Goal: Task Accomplishment & Management: Use online tool/utility

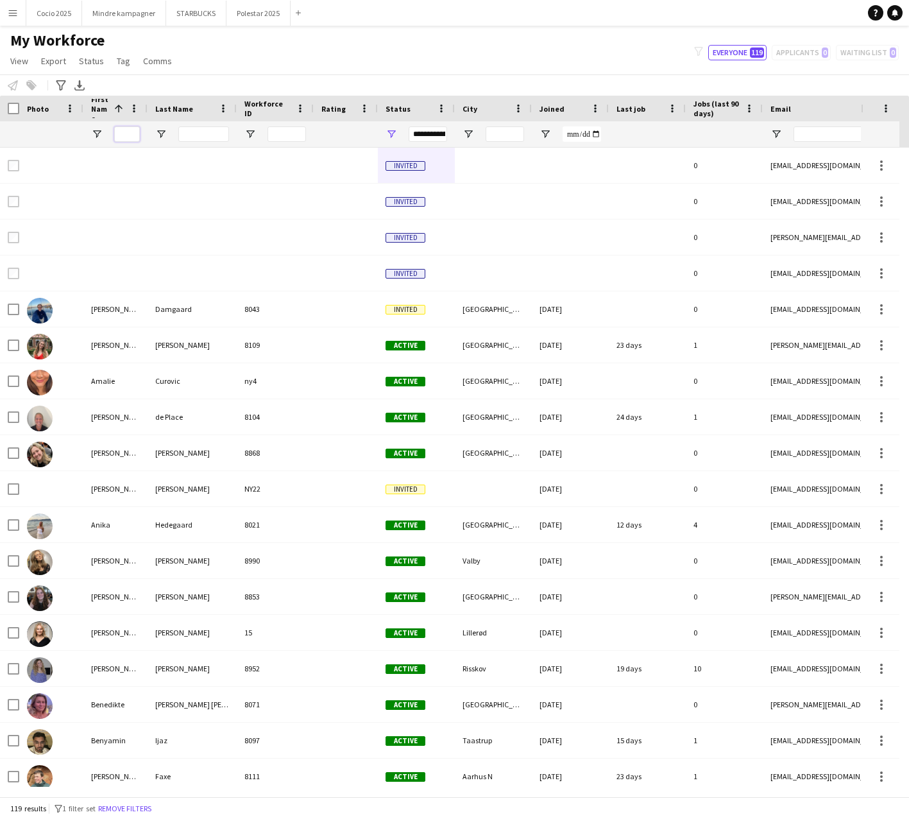
click at [126, 138] on input "First Name Filter Input" at bounding box center [127, 133] width 26 height 15
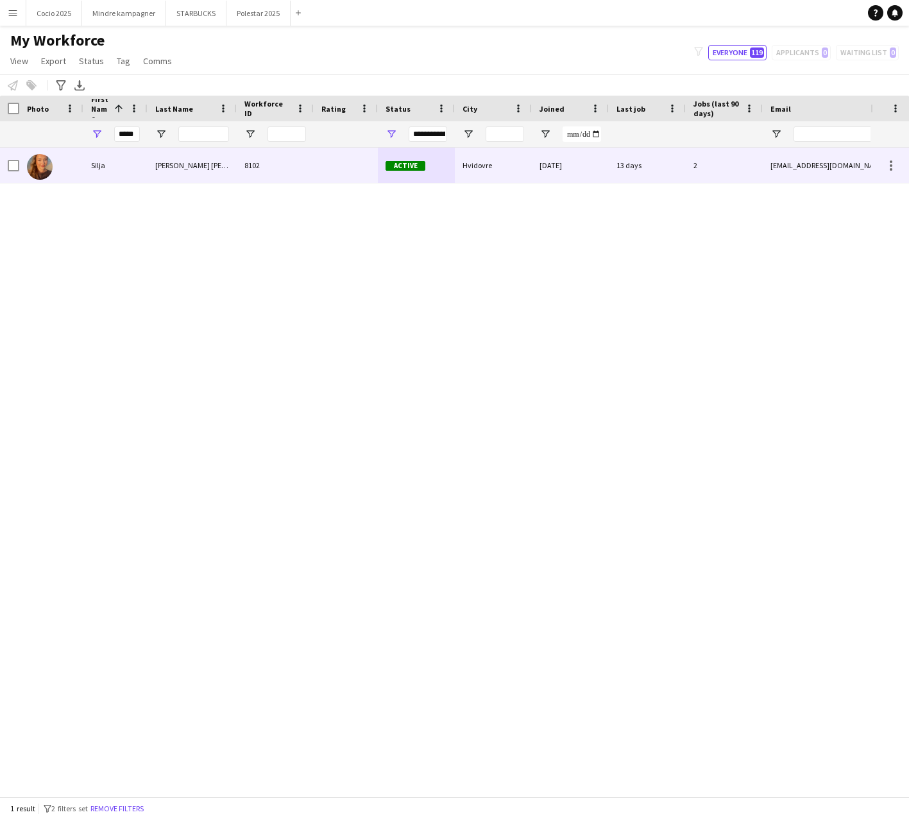
click at [465, 168] on div "Hvidovre" at bounding box center [493, 165] width 77 height 35
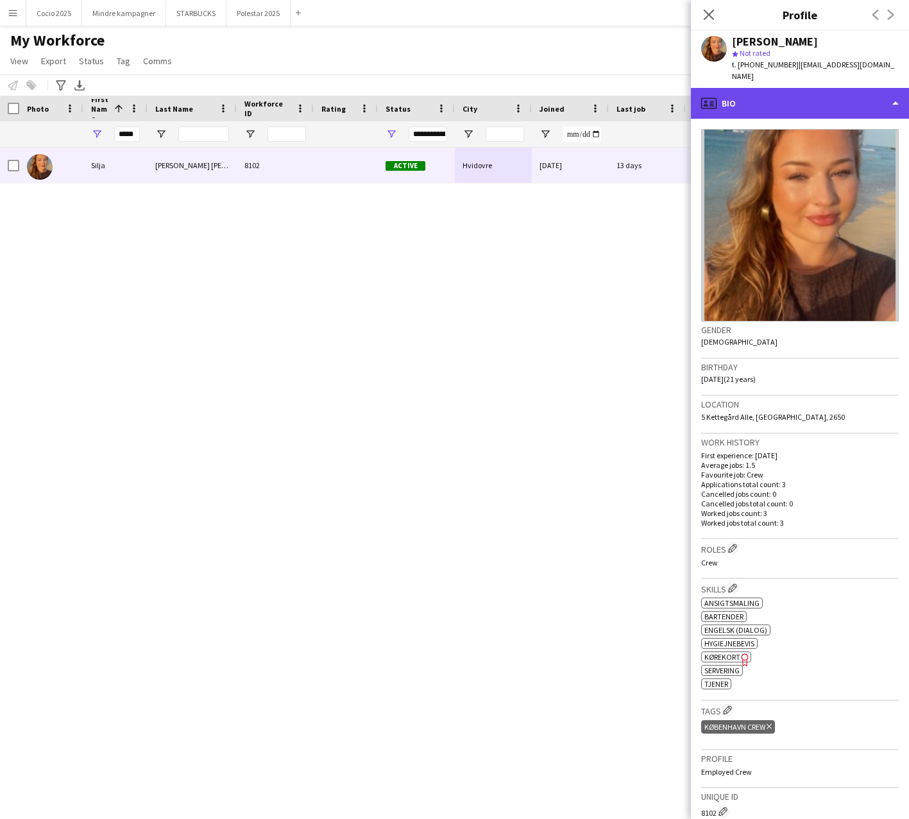
click at [777, 93] on div "profile Bio" at bounding box center [800, 103] width 218 height 31
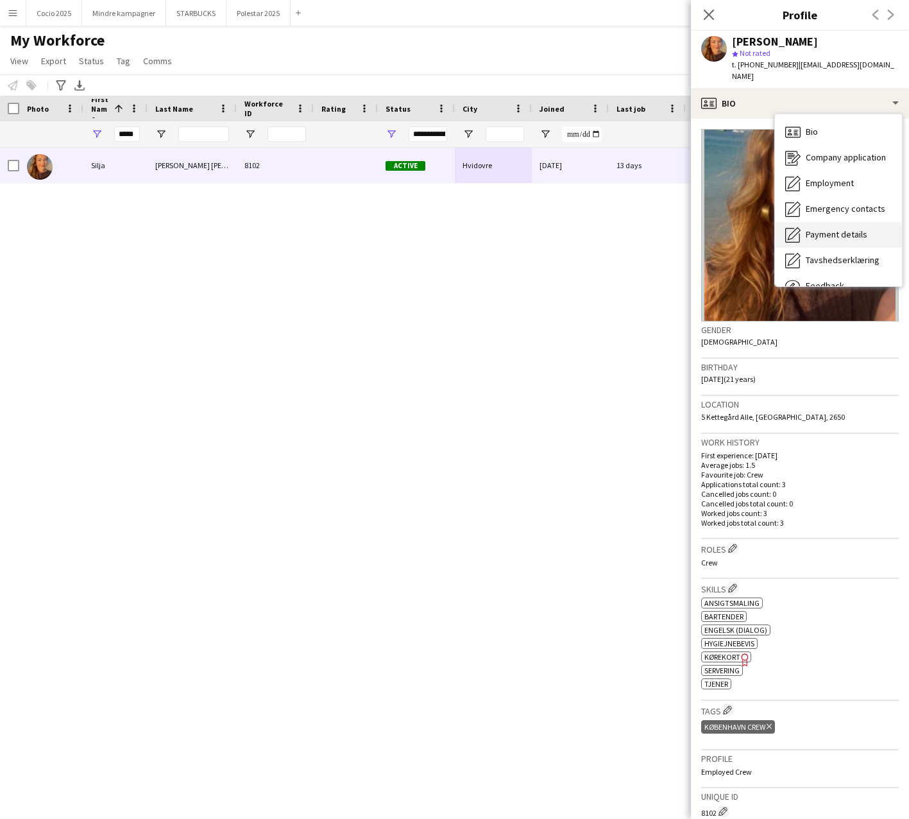
click at [827, 228] on span "Payment details" at bounding box center [837, 234] width 62 height 12
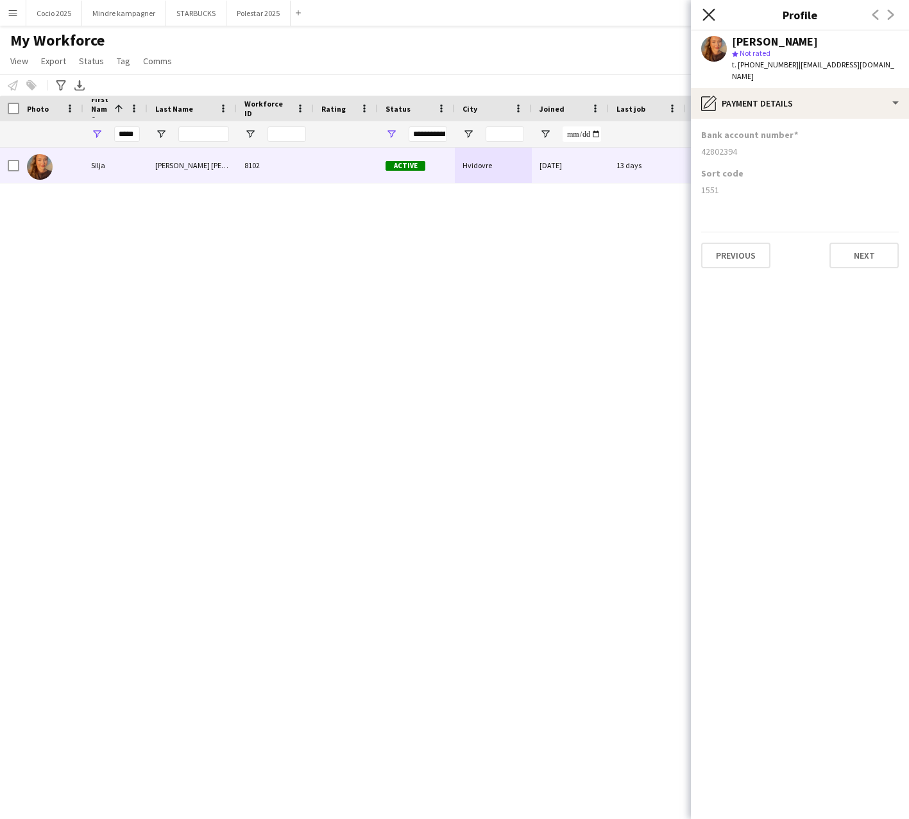
click at [709, 13] on icon "Close pop-in" at bounding box center [709, 14] width 12 height 12
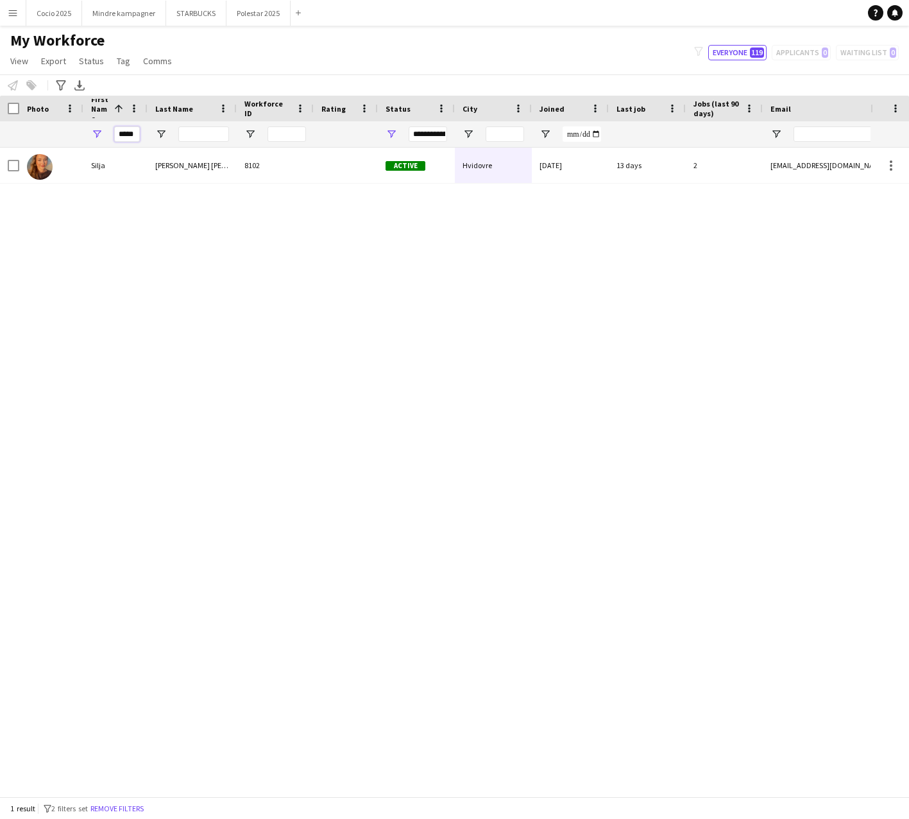
drag, startPoint x: 135, startPoint y: 136, endPoint x: 35, endPoint y: 134, distance: 100.2
click at [41, 130] on div "*****" at bounding box center [698, 134] width 1397 height 26
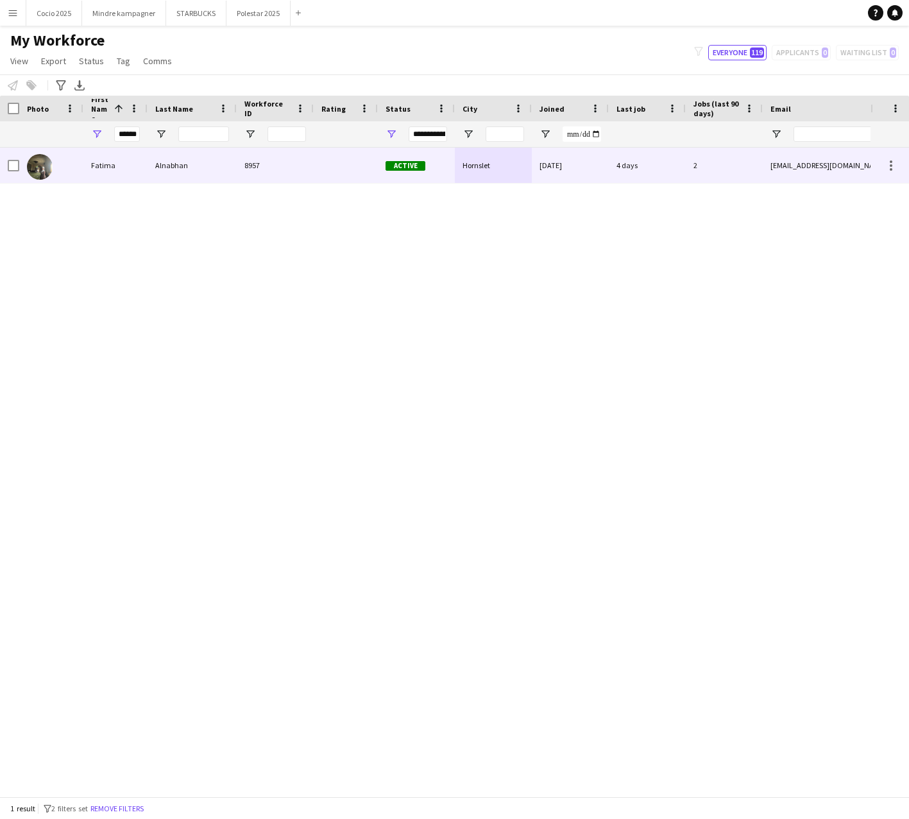
click at [198, 166] on div "Alnabhan" at bounding box center [192, 165] width 89 height 35
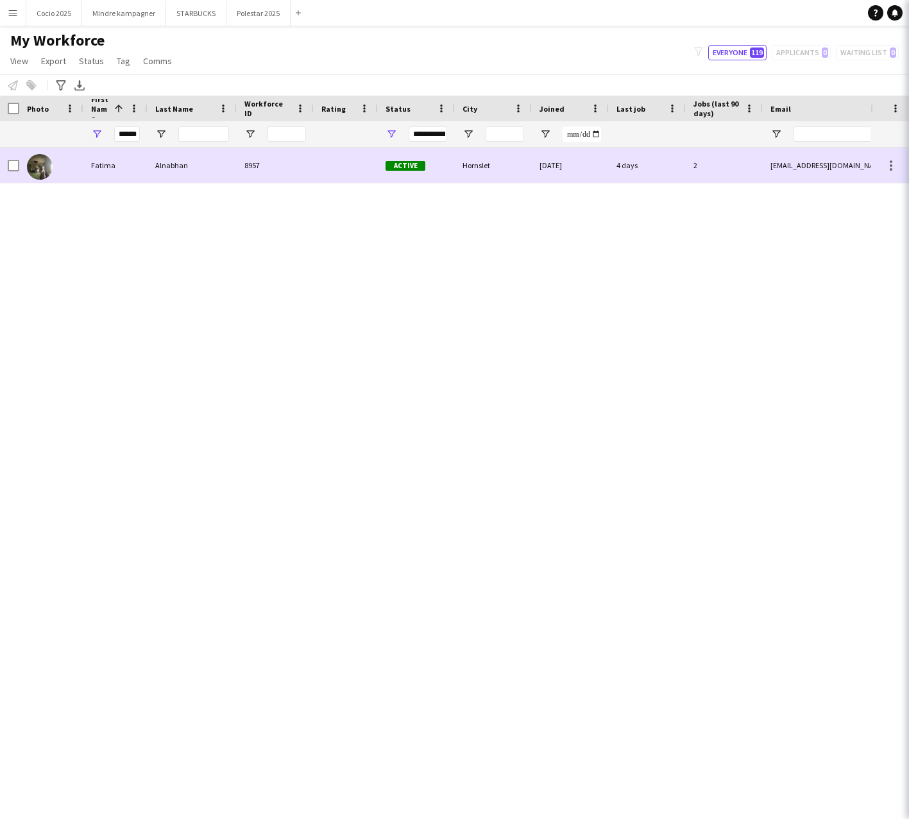
scroll to position [0, 0]
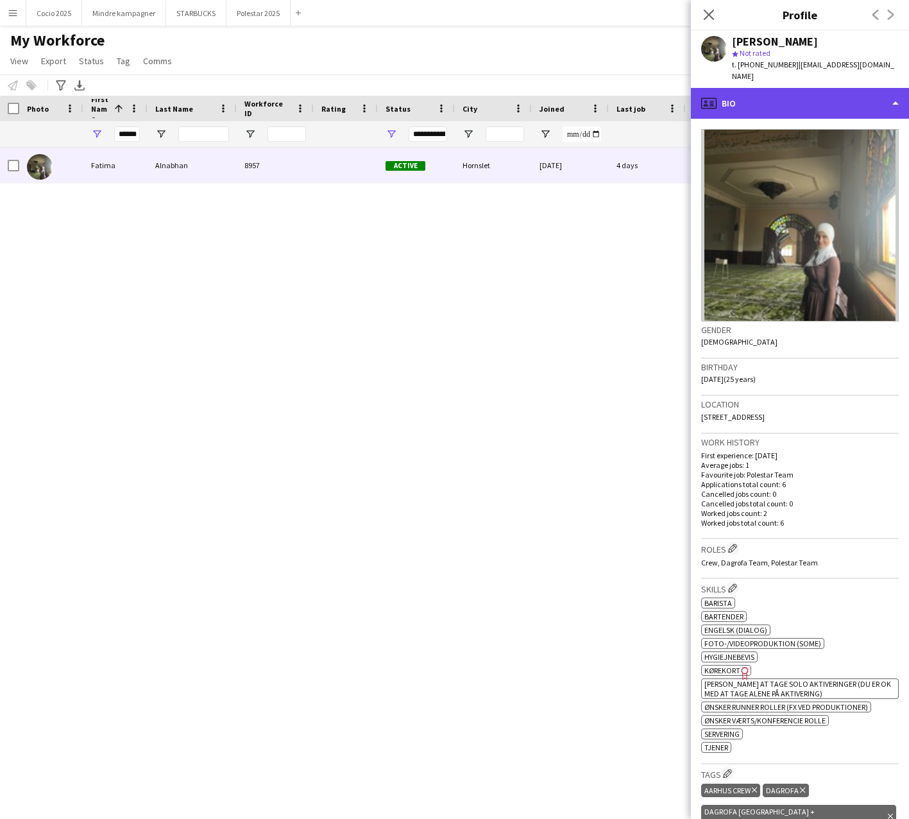
click at [802, 94] on div "profile Bio" at bounding box center [800, 103] width 218 height 31
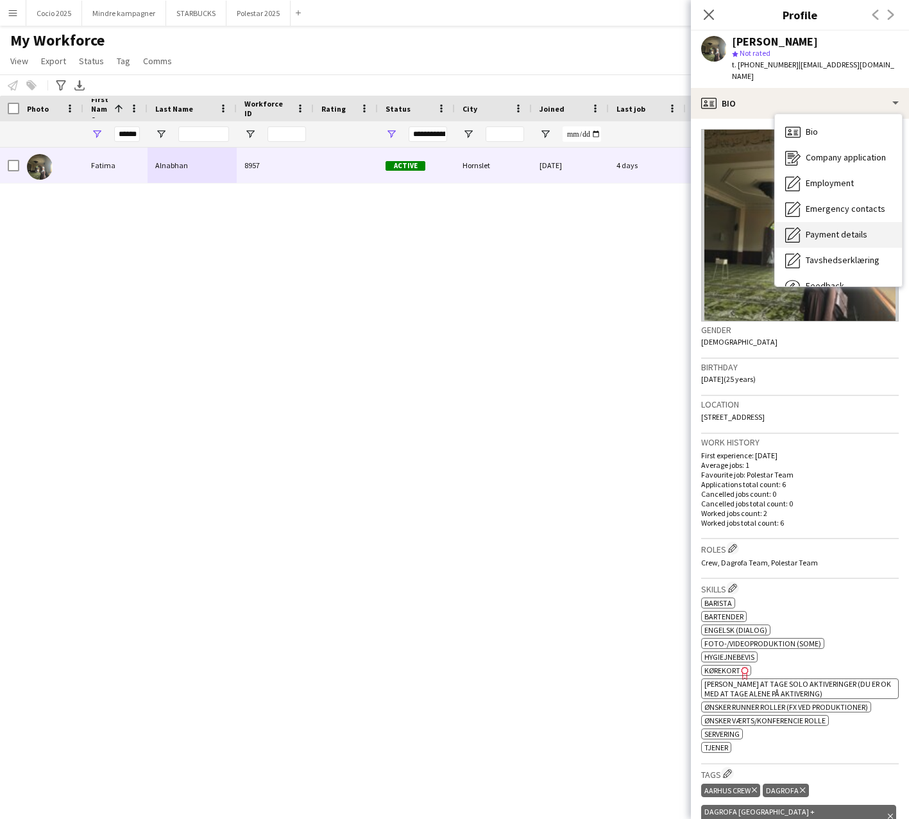
click at [838, 228] on span "Payment details" at bounding box center [837, 234] width 62 height 12
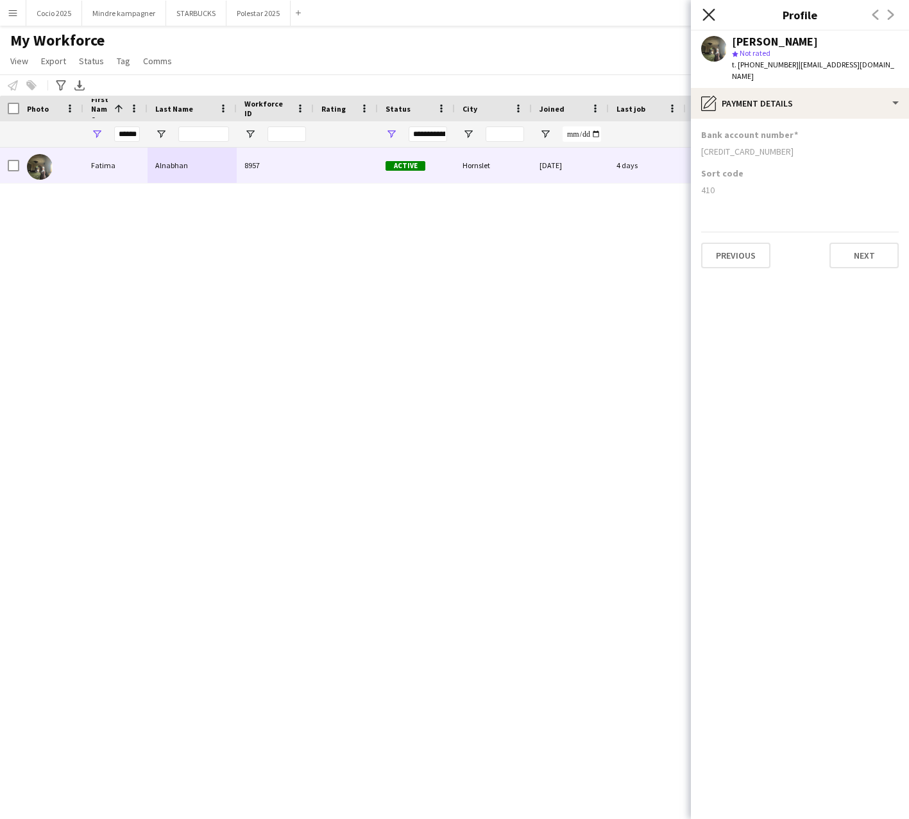
click at [707, 17] on icon at bounding box center [709, 14] width 12 height 12
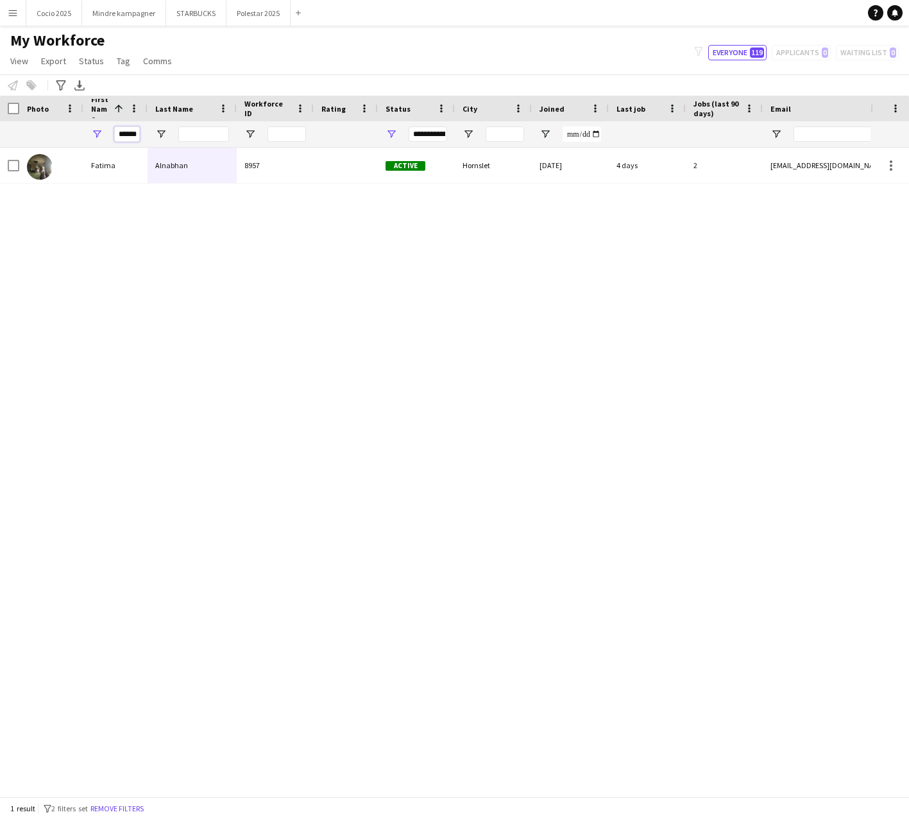
click at [134, 134] on input "******" at bounding box center [127, 133] width 26 height 15
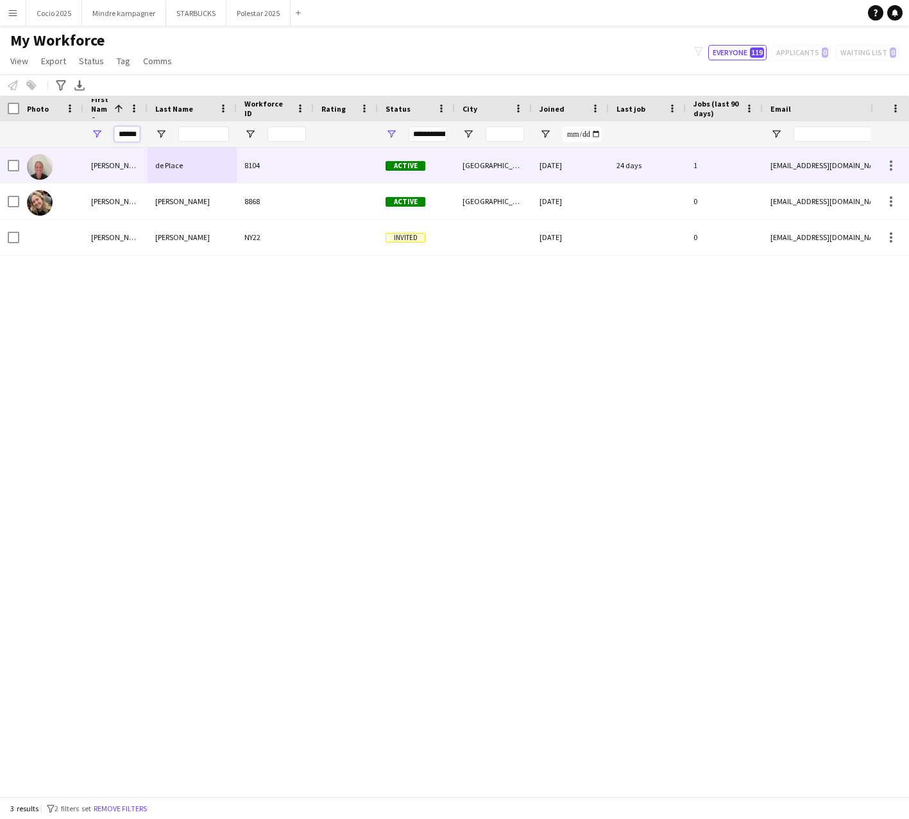
type input "******"
click at [194, 168] on div "de Place" at bounding box center [192, 165] width 89 height 35
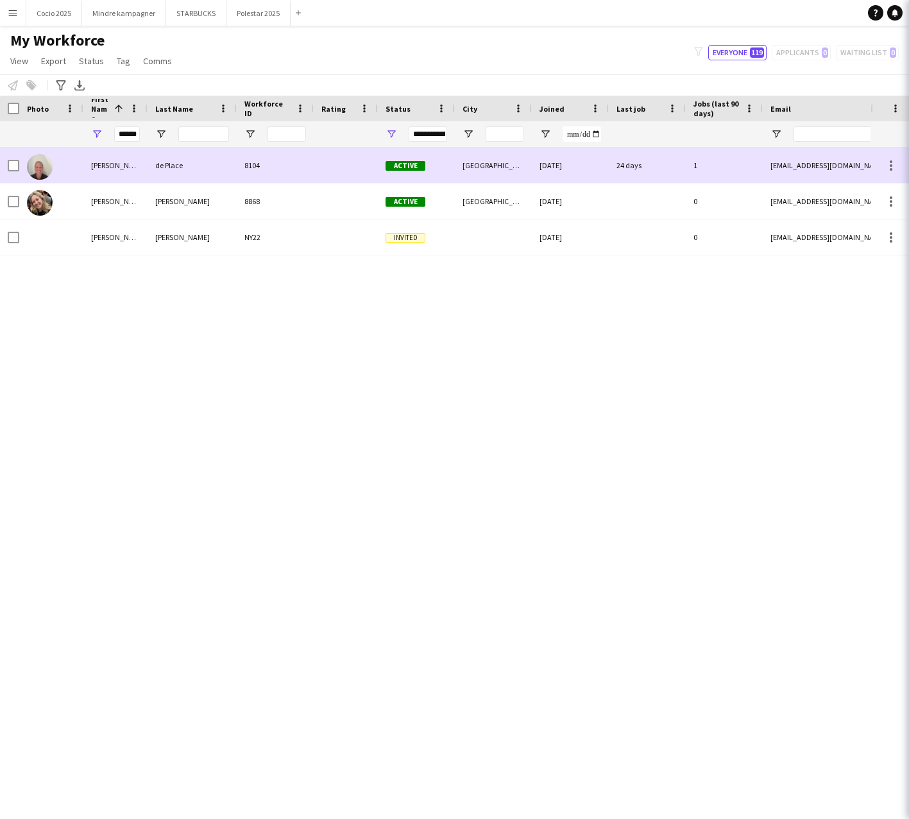
click at [194, 168] on div "de Place" at bounding box center [192, 165] width 89 height 35
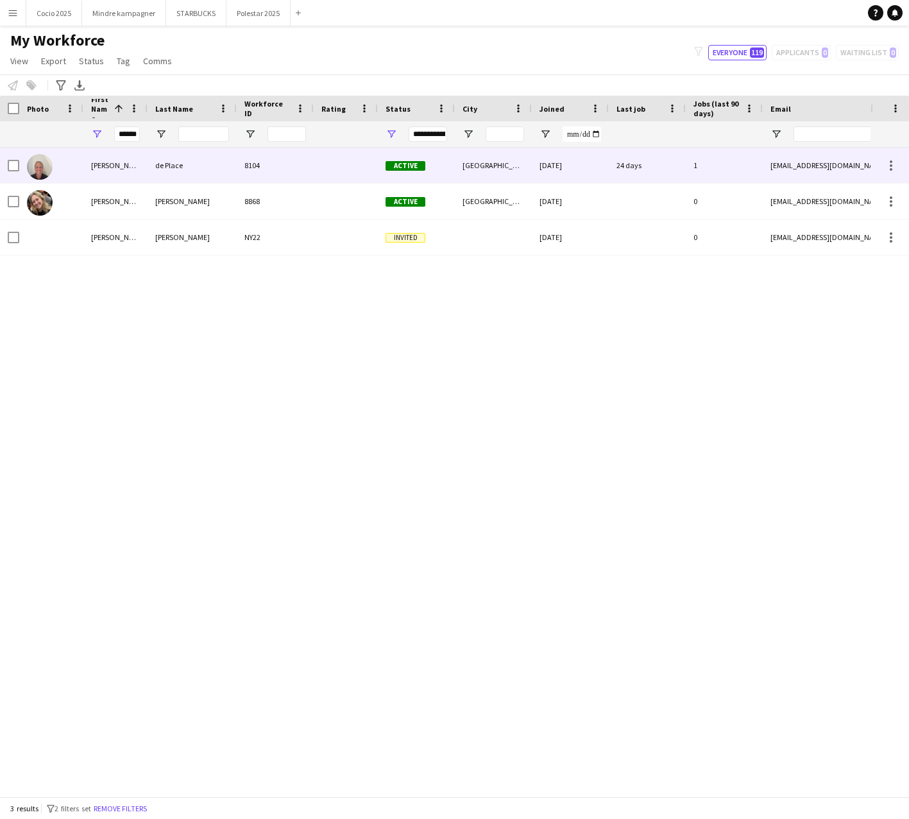
click at [194, 168] on div "de Place" at bounding box center [192, 165] width 89 height 35
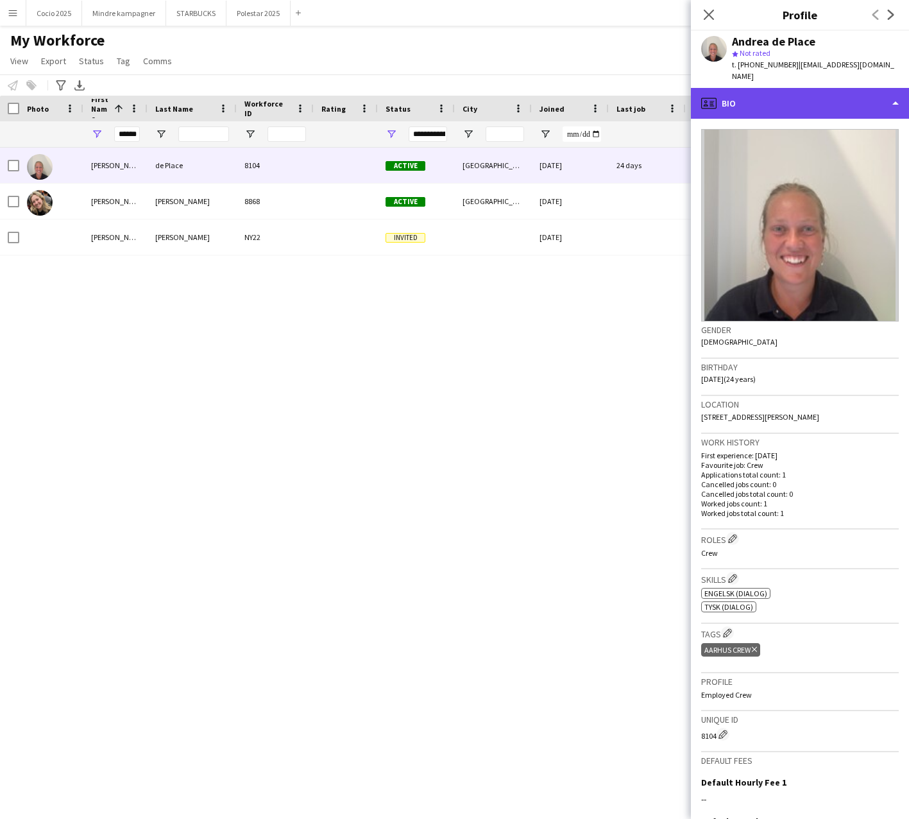
click at [778, 92] on div "profile Bio" at bounding box center [800, 103] width 218 height 31
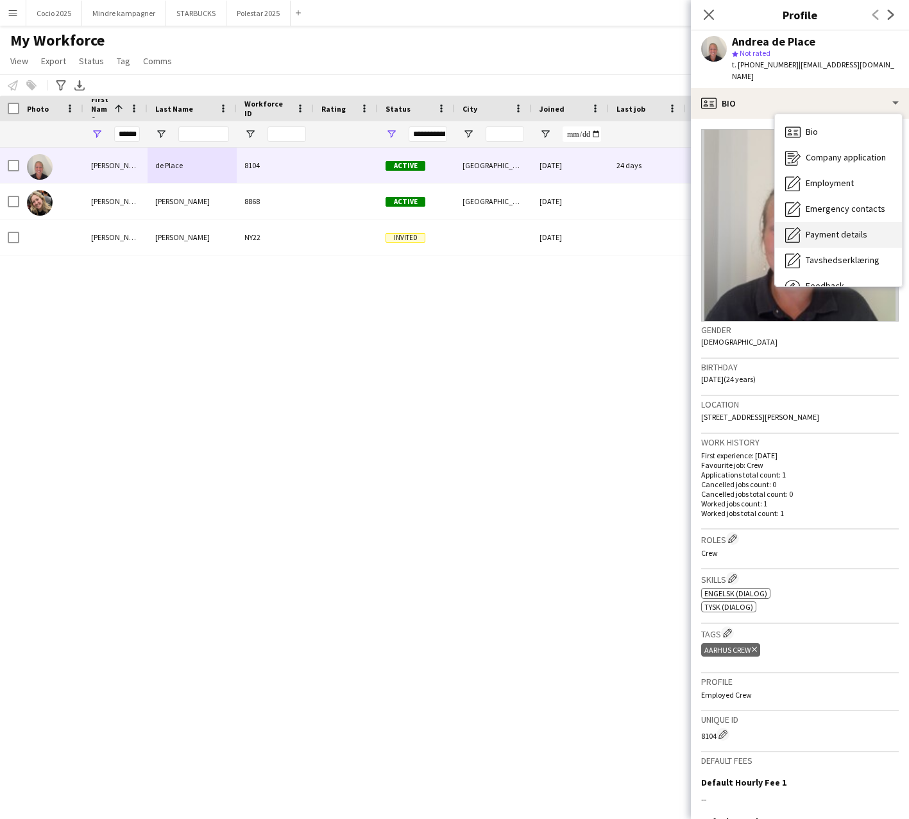
click at [830, 222] on div "Payment details Payment details" at bounding box center [838, 235] width 127 height 26
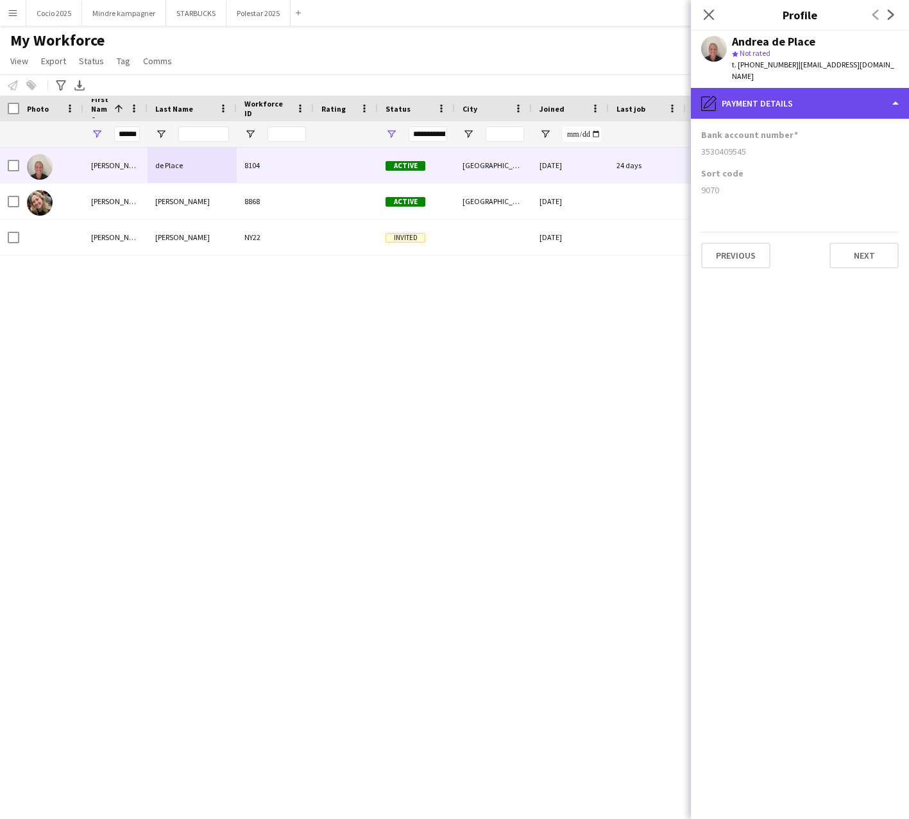
click at [893, 90] on div "pencil4 Payment details" at bounding box center [800, 103] width 218 height 31
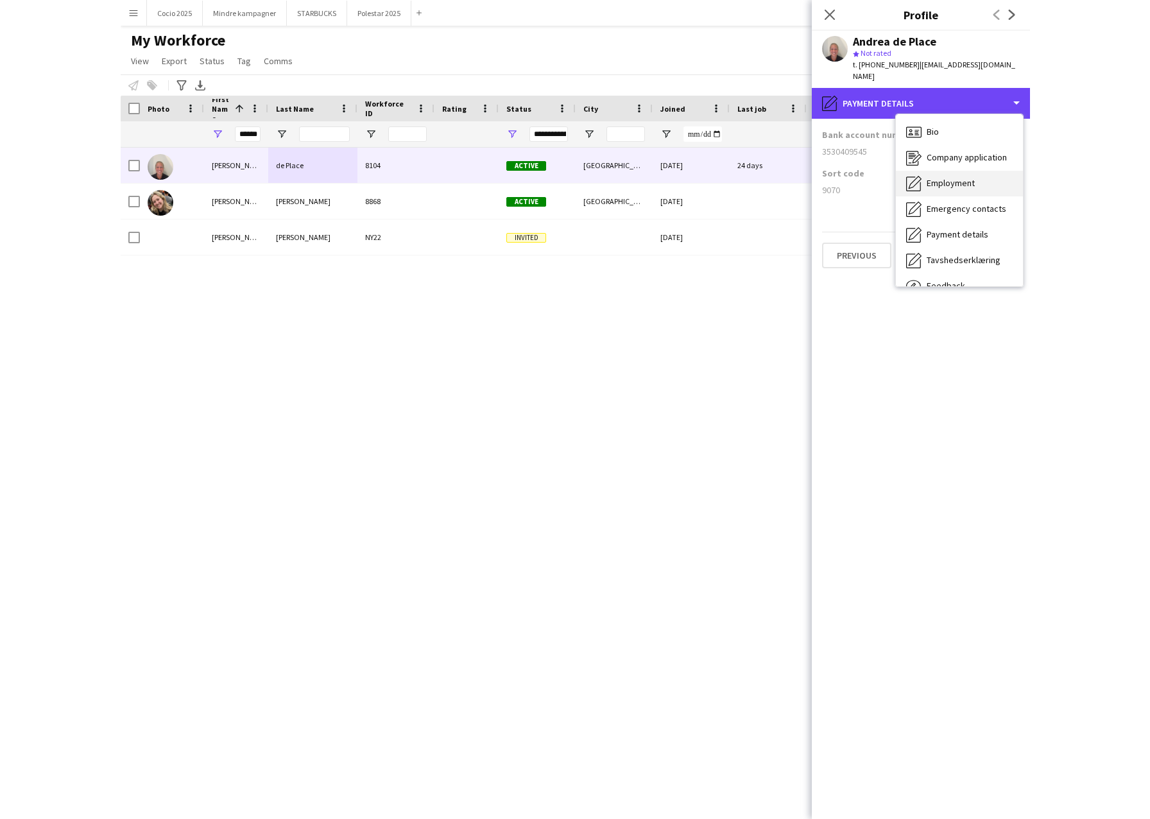
scroll to position [44, 0]
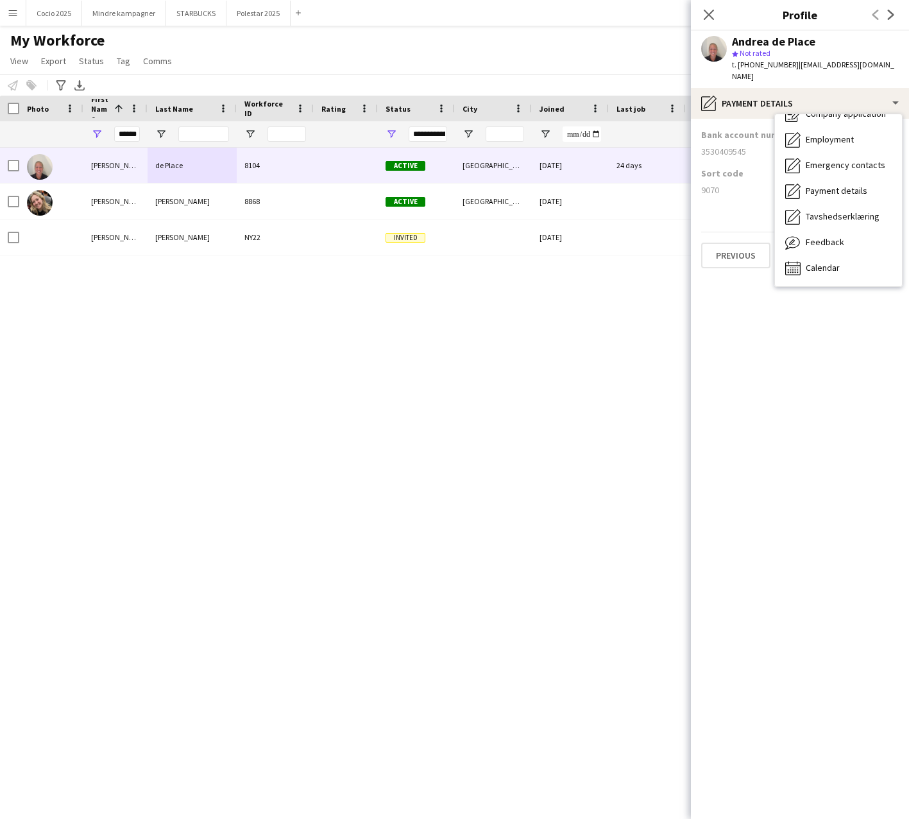
click at [637, 318] on div "[PERSON_NAME] de Place 8104 Active [GEOGRAPHIC_DATA] [DATE] 24 days 1 [EMAIL_AD…" at bounding box center [435, 467] width 871 height 639
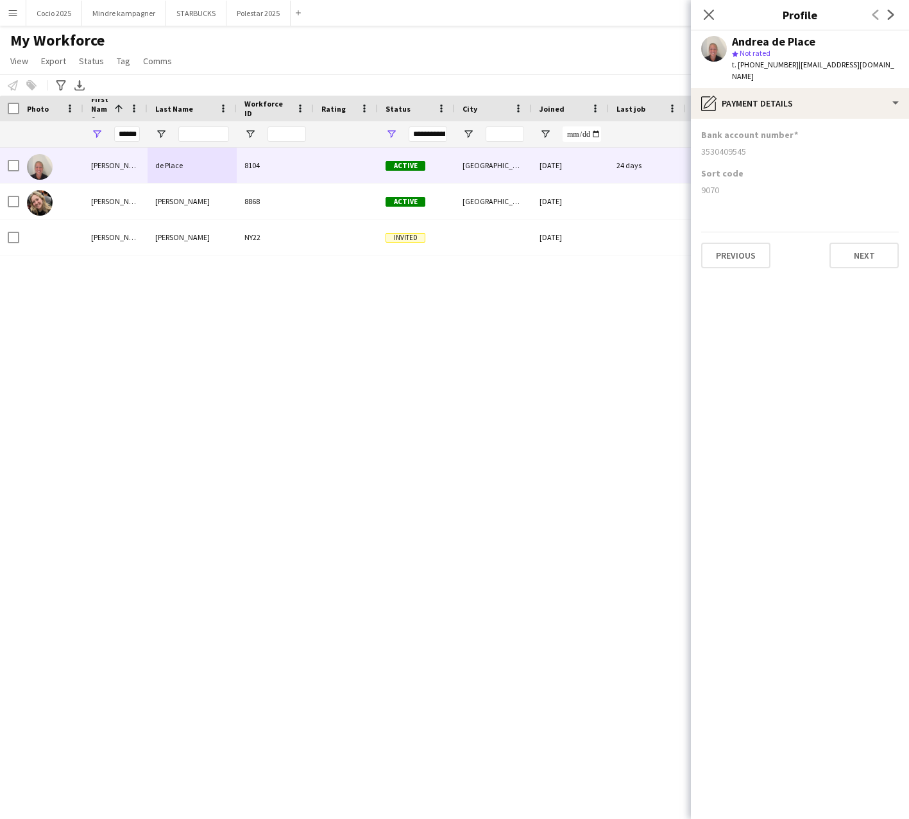
click at [637, 318] on div "[PERSON_NAME] de Place 8104 Active [GEOGRAPHIC_DATA] [DATE] 24 days 1 [EMAIL_AD…" at bounding box center [435, 467] width 871 height 639
click at [598, 332] on div "[PERSON_NAME] de Place 8104 Active [GEOGRAPHIC_DATA] [DATE] 24 days 1 [EMAIL_AD…" at bounding box center [435, 467] width 871 height 639
click at [695, 14] on div "Close pop-in" at bounding box center [709, 15] width 36 height 30
click at [719, 10] on div "Close pop-in" at bounding box center [709, 15] width 36 height 30
click at [708, 12] on icon "Close pop-in" at bounding box center [709, 14] width 12 height 12
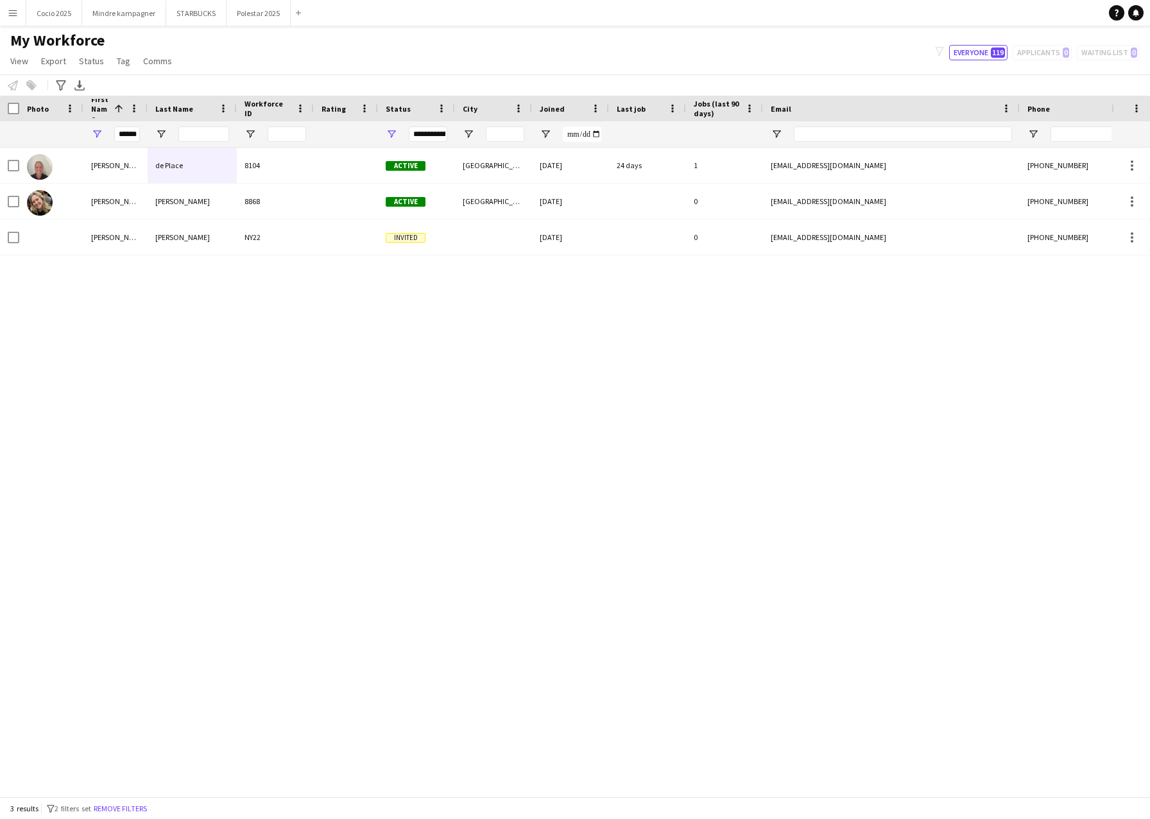
click at [541, 47] on div "My Workforce View Views Default view New view Update view Delete view Edit name…" at bounding box center [575, 53] width 1150 height 44
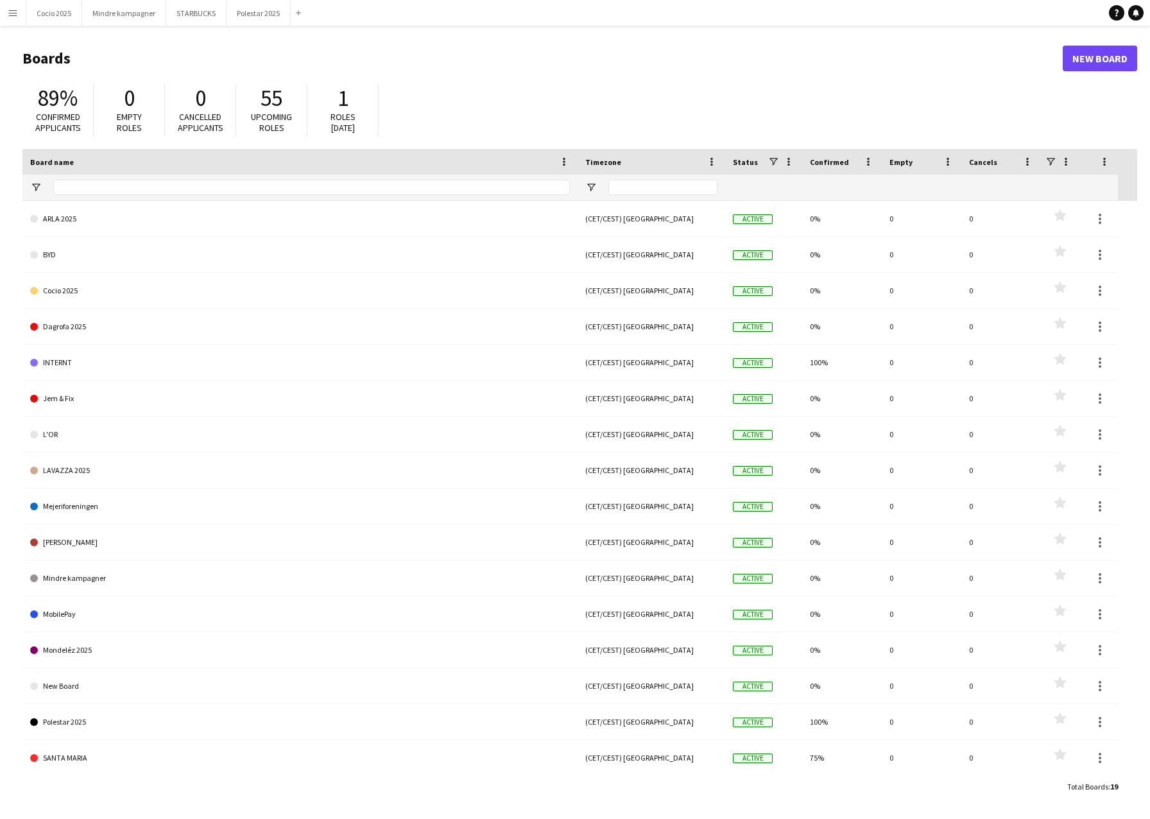
click at [17, 13] on app-icon "Menu" at bounding box center [13, 13] width 10 height 10
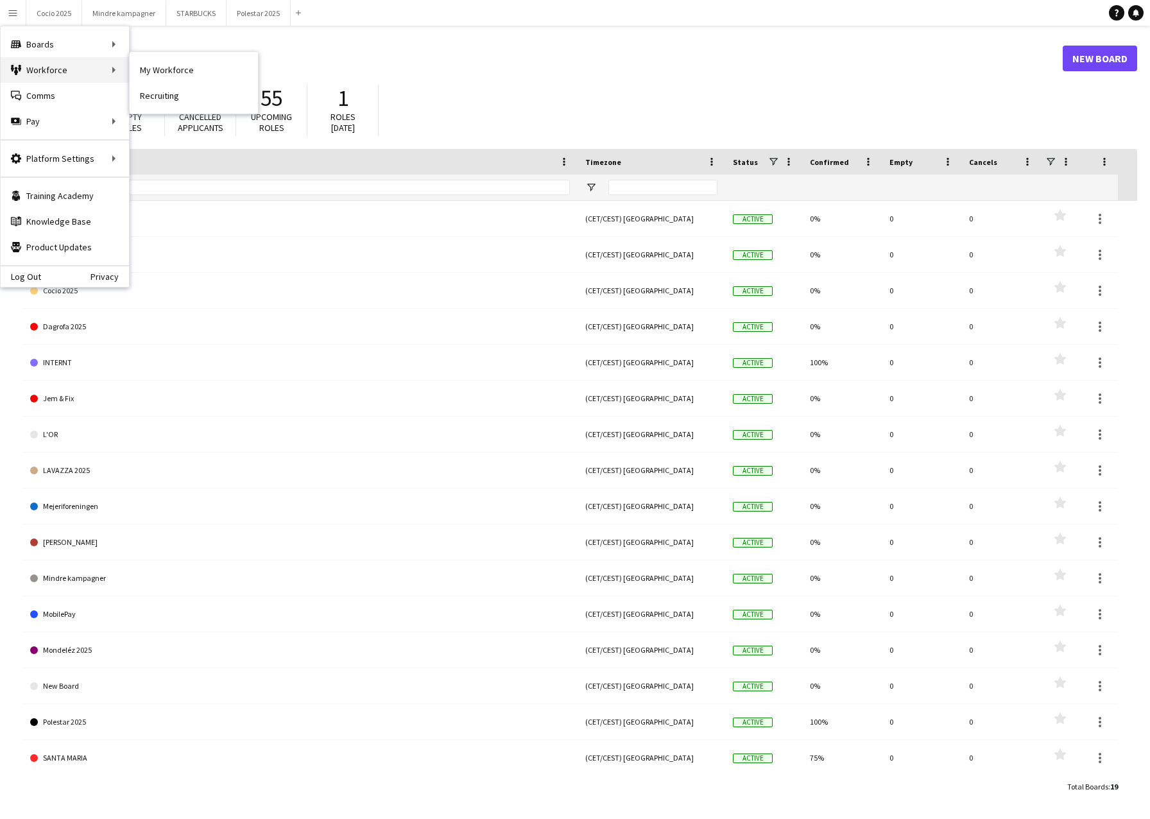
click at [33, 68] on div "Workforce Workforce" at bounding box center [65, 70] width 128 height 26
click at [87, 69] on div "Workforce Workforce" at bounding box center [65, 70] width 128 height 26
click at [181, 69] on link "My Workforce" at bounding box center [194, 70] width 128 height 26
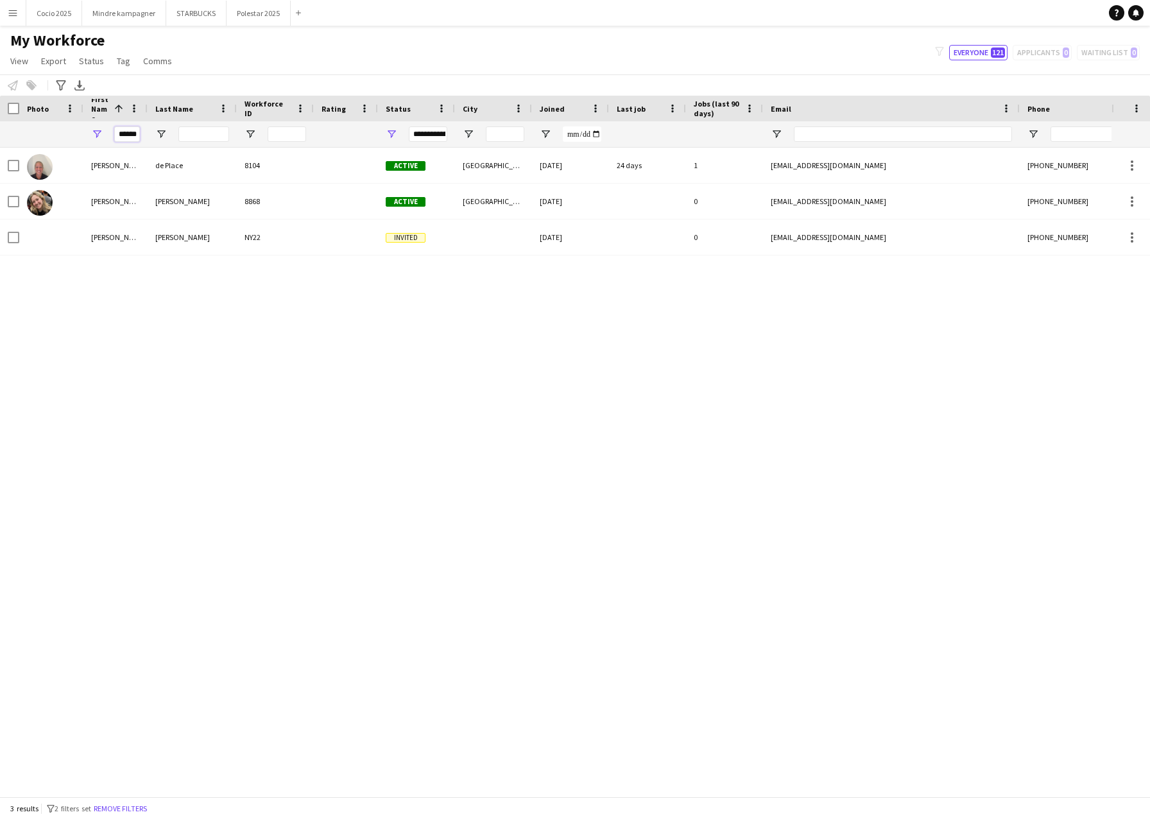
drag, startPoint x: 129, startPoint y: 138, endPoint x: 107, endPoint y: 139, distance: 21.8
click at [107, 139] on div "******" at bounding box center [115, 134] width 64 height 26
type input "*"
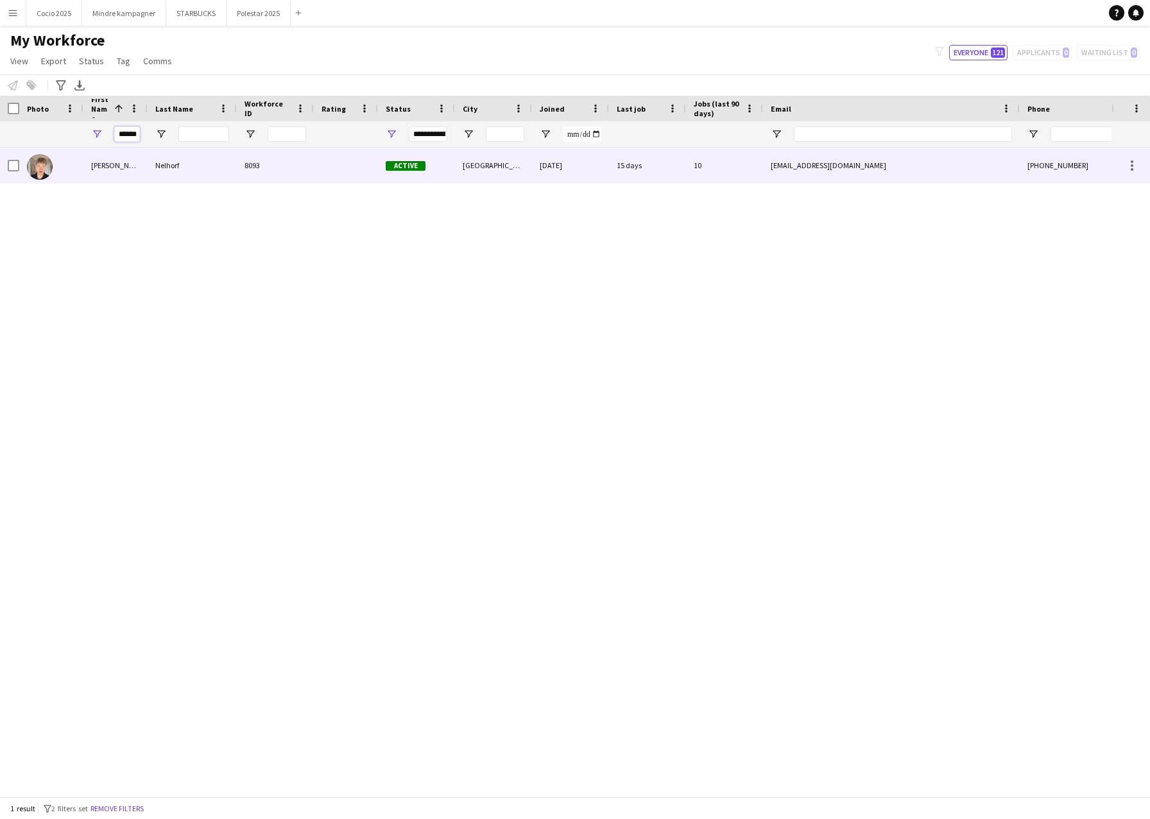
type input "******"
click at [122, 163] on div "[PERSON_NAME]" at bounding box center [115, 165] width 64 height 35
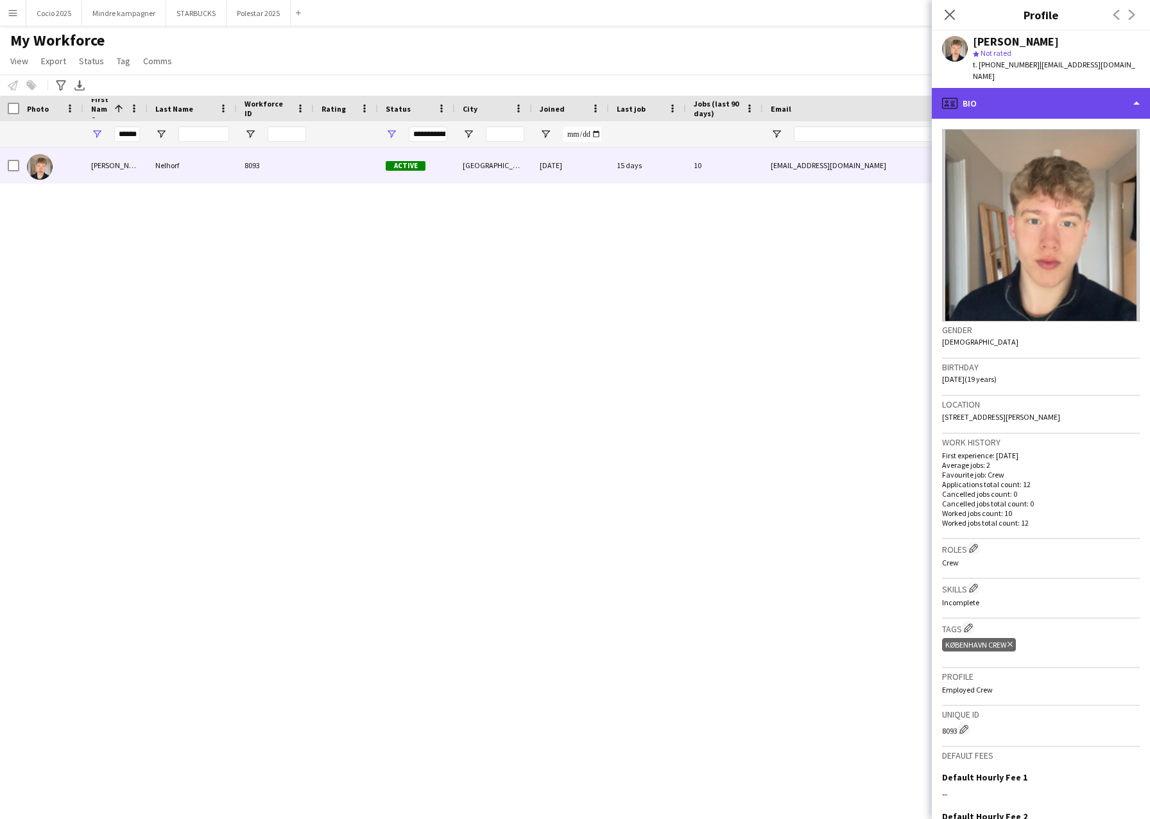
click at [909, 92] on div "profile Bio" at bounding box center [1041, 103] width 218 height 31
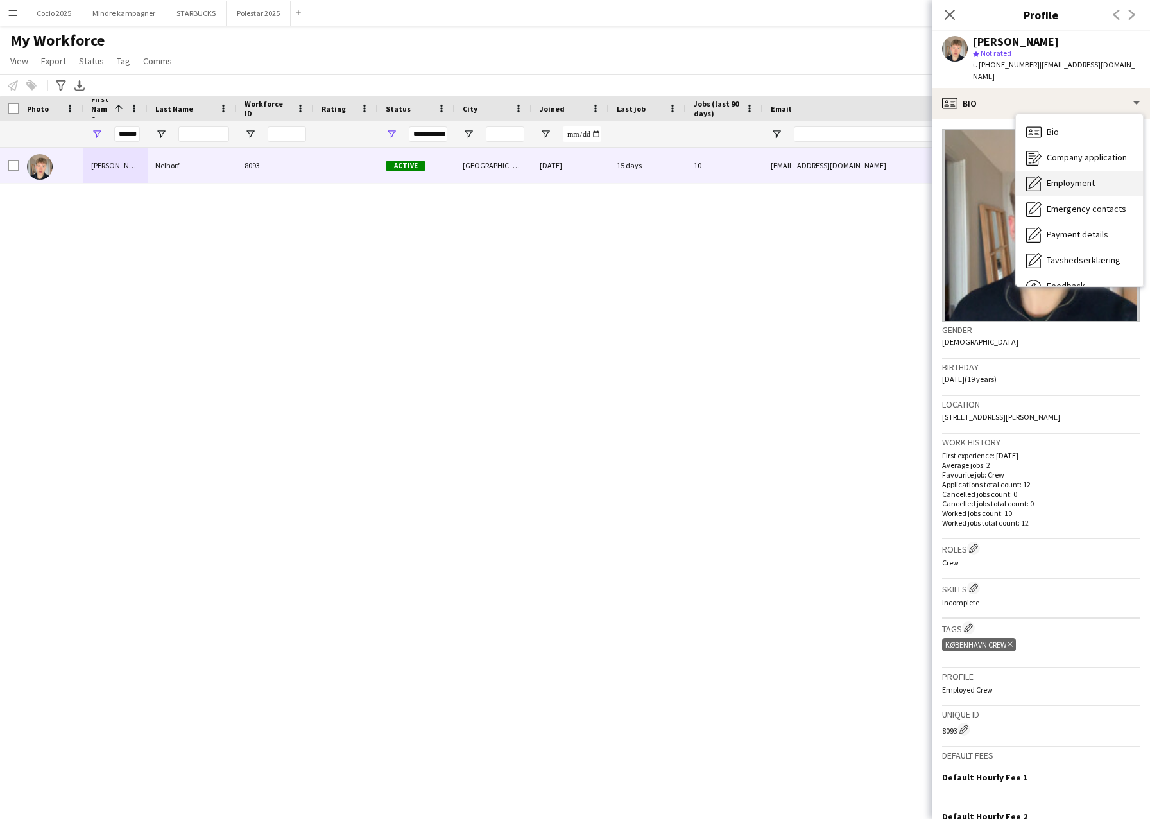
click at [909, 177] on span "Employment" at bounding box center [1071, 183] width 48 height 12
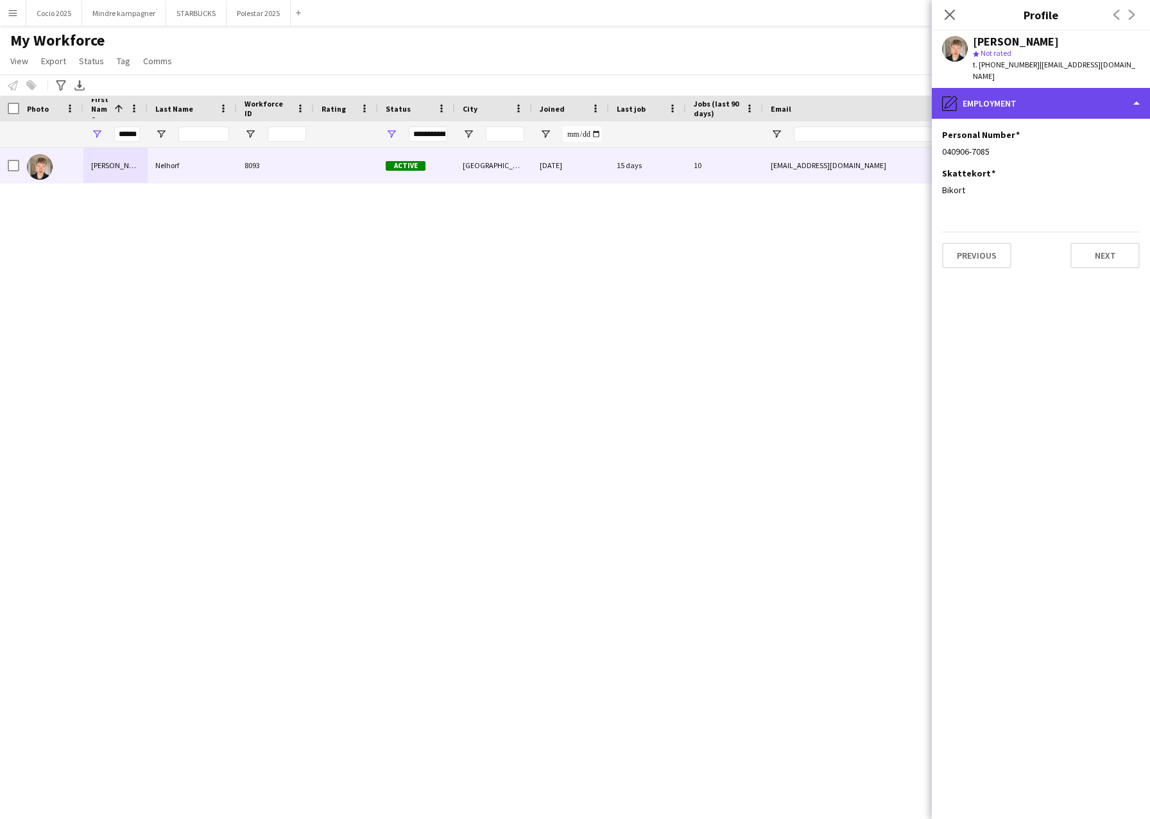
click at [909, 89] on div "pencil4 Employment" at bounding box center [1041, 103] width 218 height 31
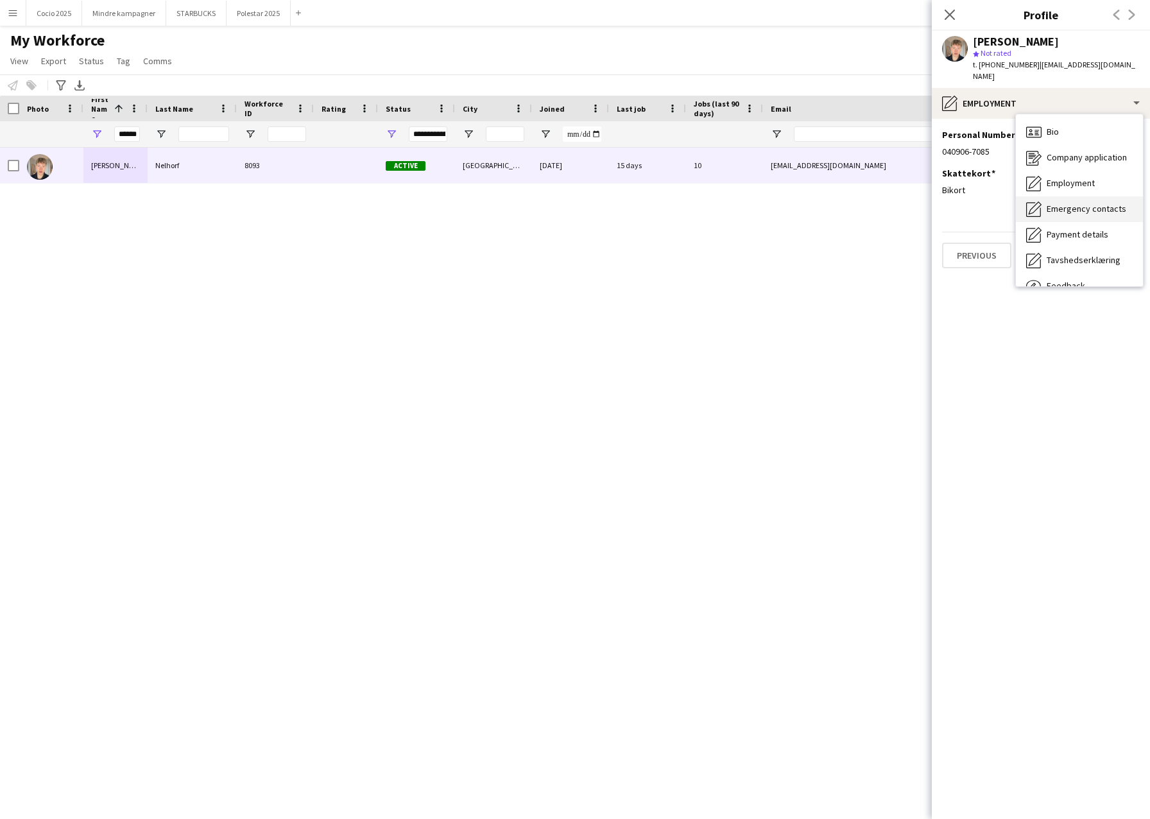
click at [909, 203] on span "Emergency contacts" at bounding box center [1087, 209] width 80 height 12
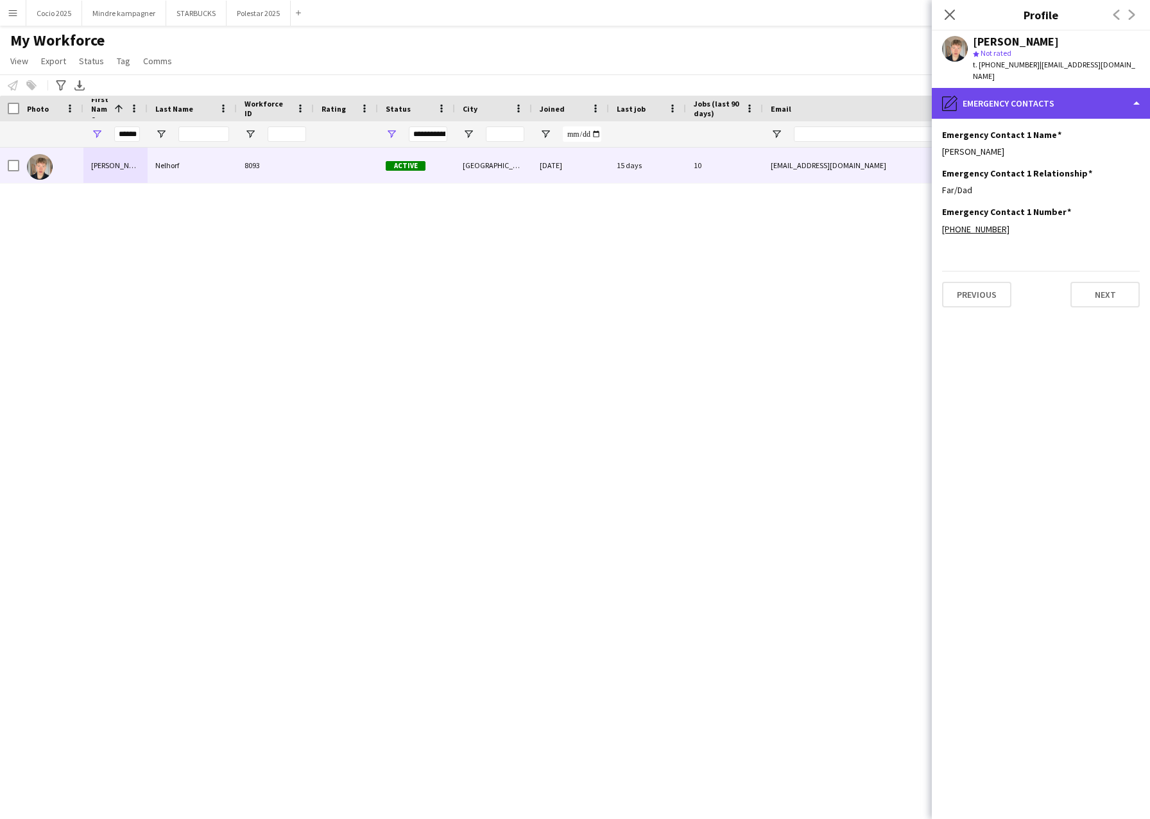
click at [909, 94] on div "pencil4 Emergency contacts" at bounding box center [1041, 103] width 218 height 31
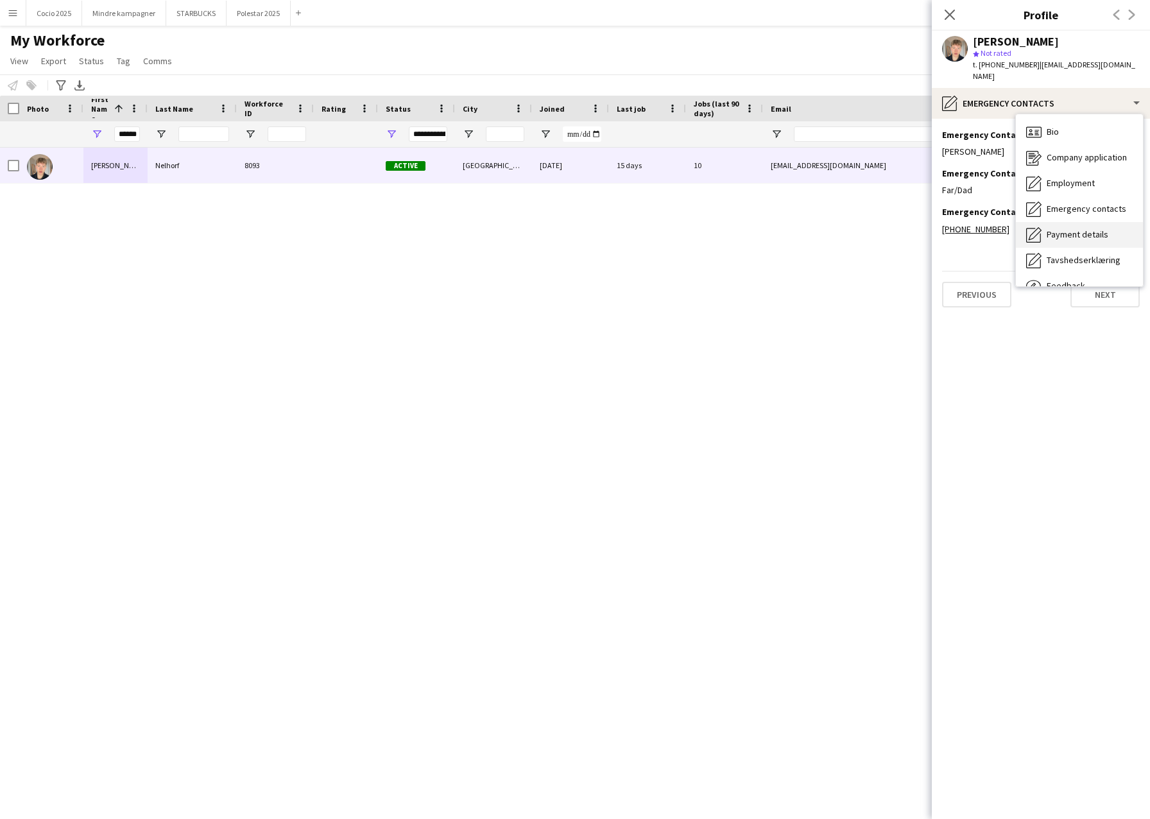
click at [909, 228] on span "Payment details" at bounding box center [1078, 234] width 62 height 12
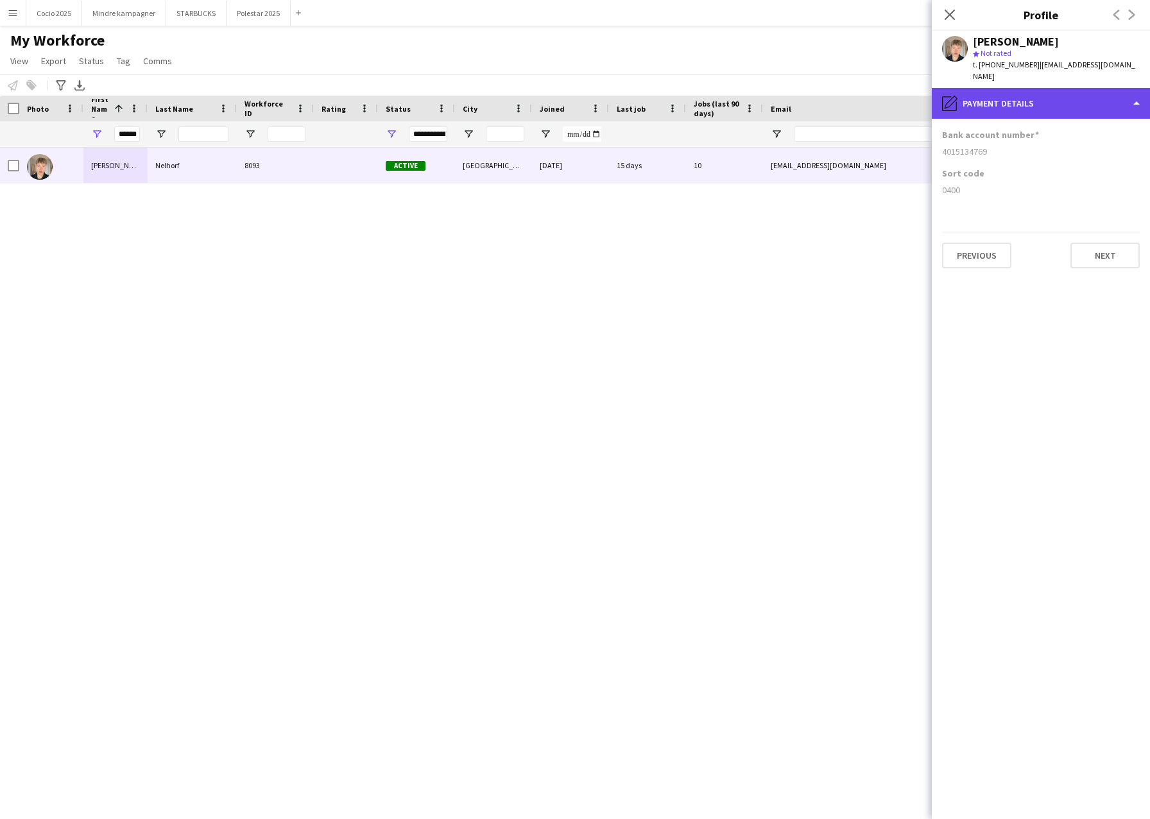
click at [909, 97] on div "pencil4 Payment details" at bounding box center [1041, 103] width 218 height 31
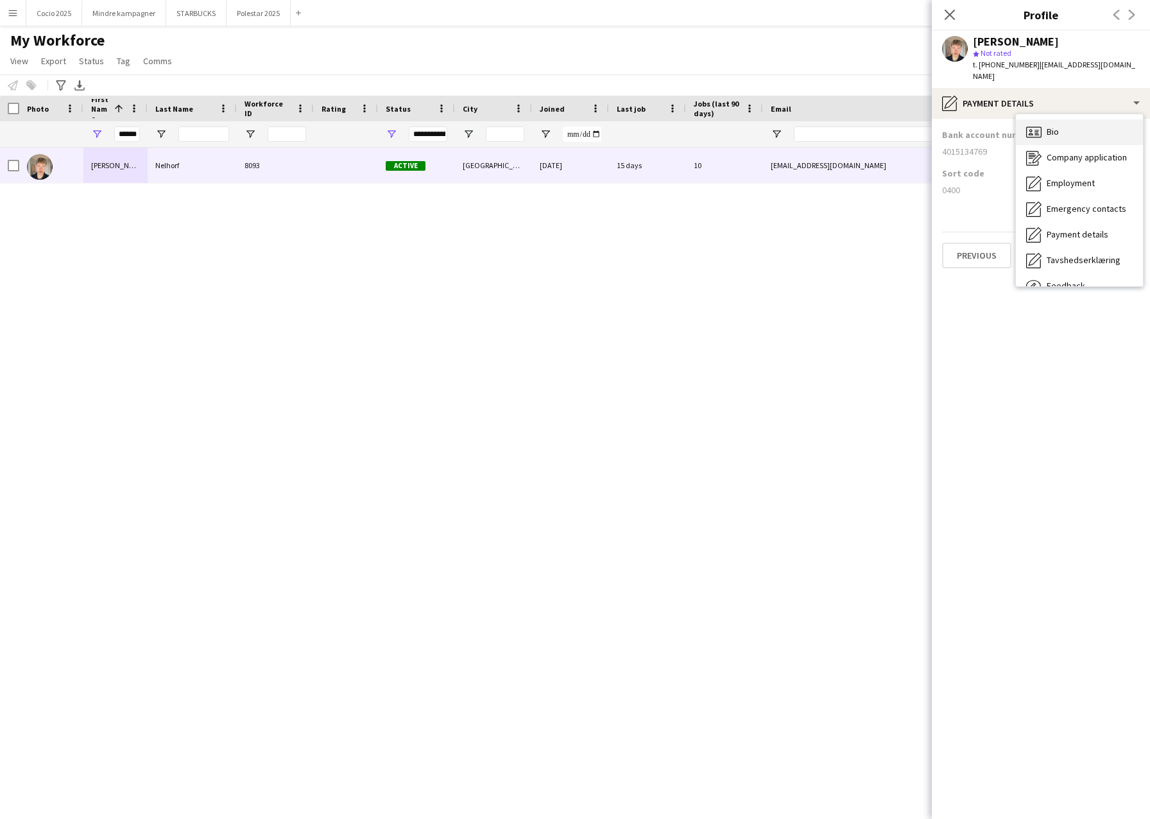
click at [909, 121] on div "Bio Bio" at bounding box center [1079, 132] width 127 height 26
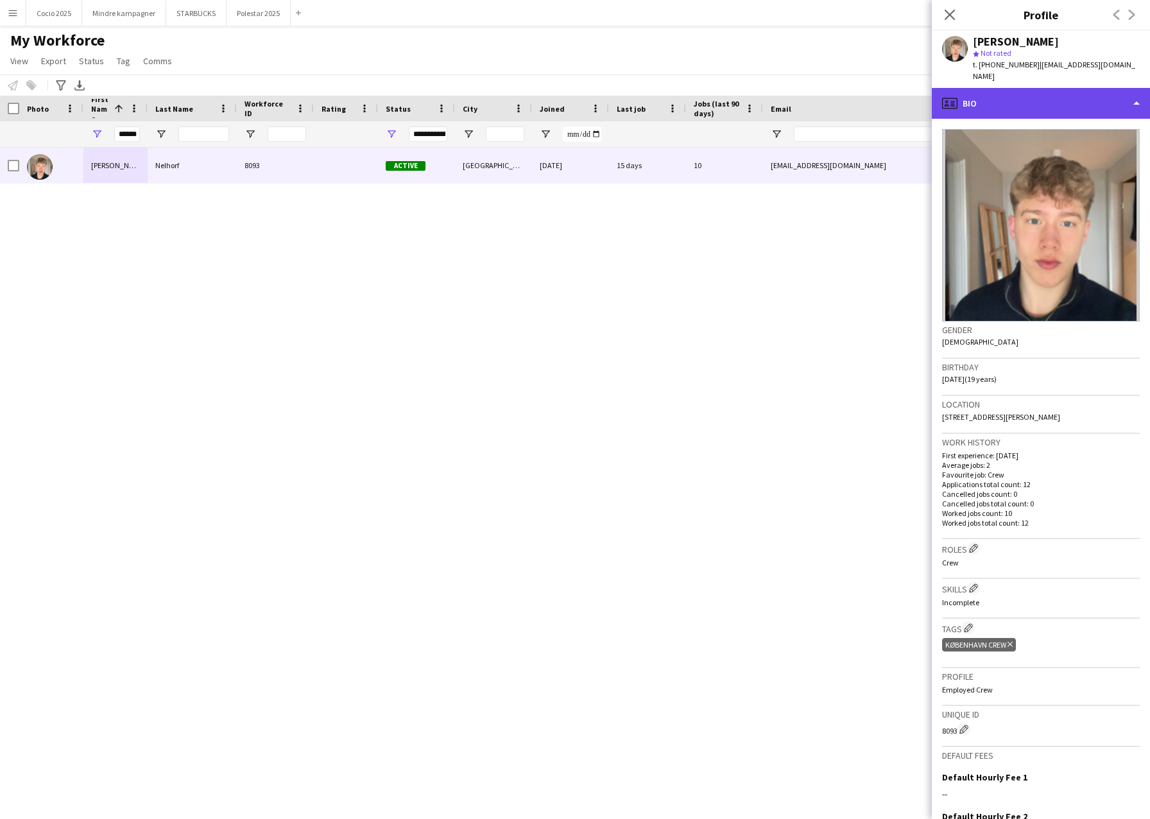
click at [909, 88] on div "profile Bio" at bounding box center [1041, 103] width 218 height 31
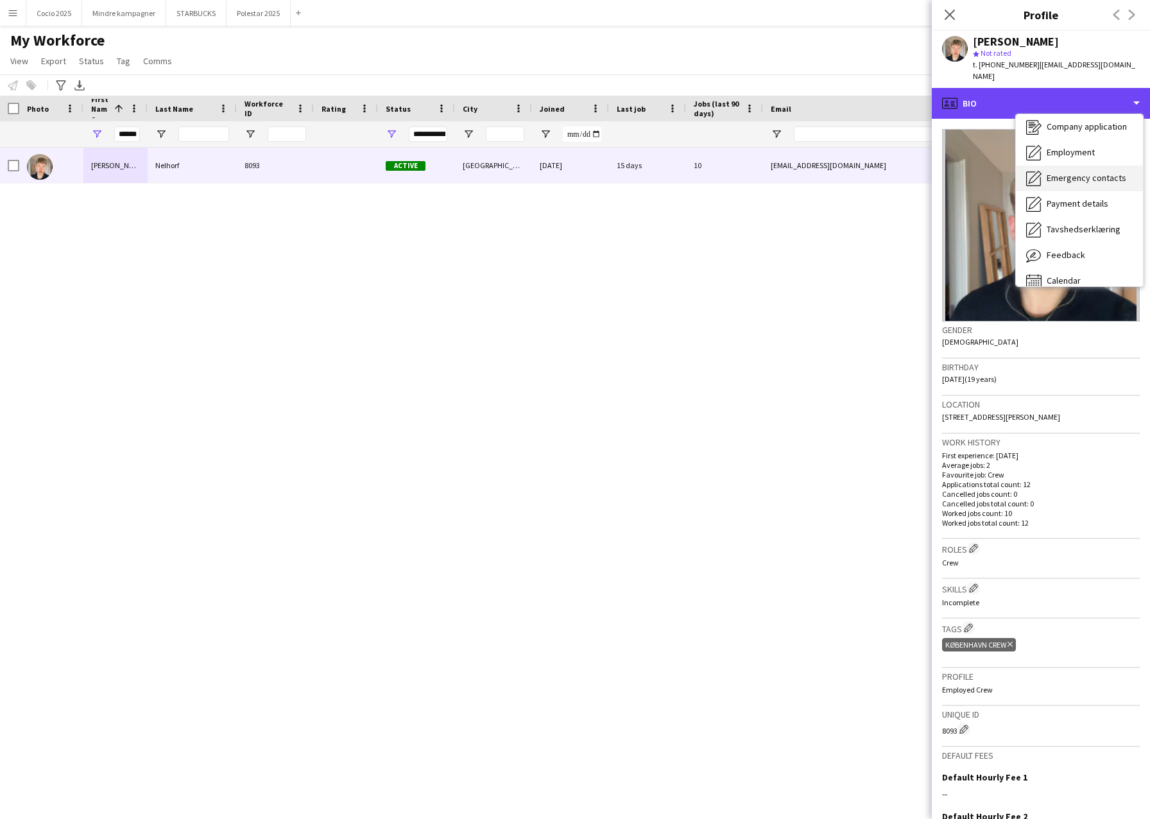
scroll to position [44, 0]
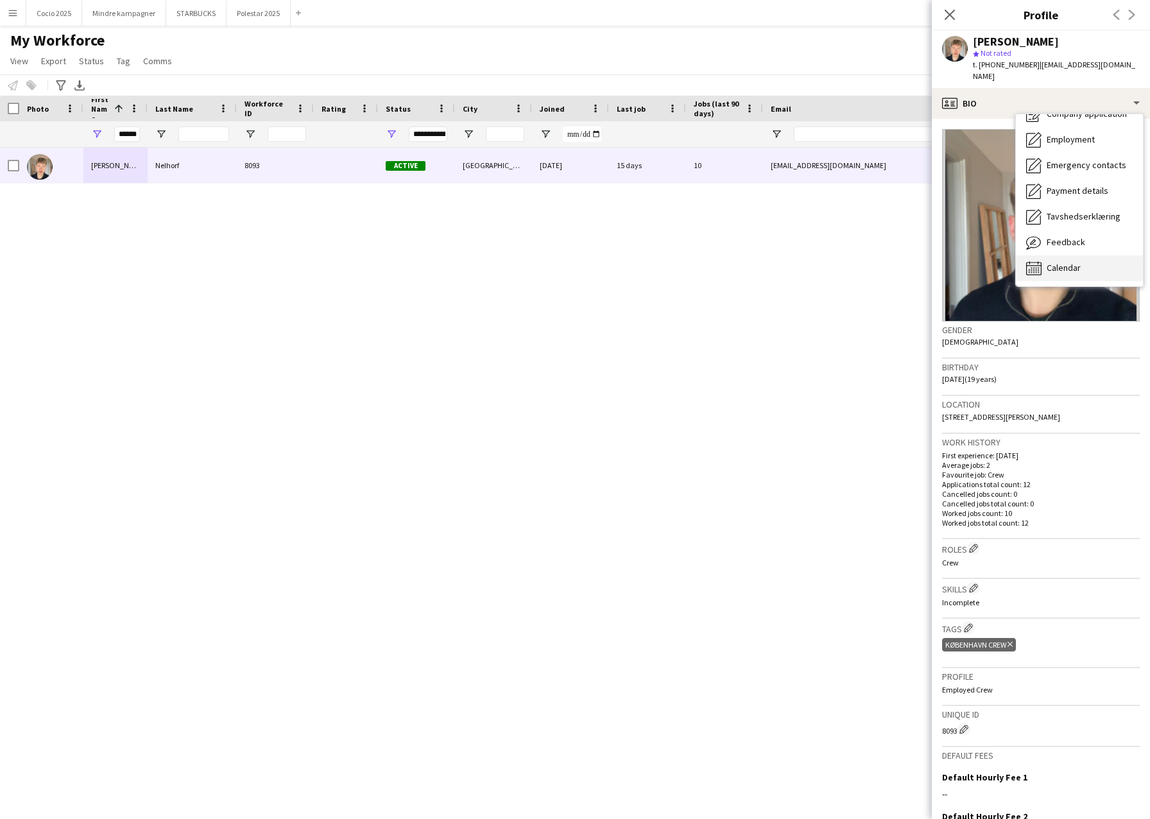
click at [909, 262] on span "Calendar" at bounding box center [1064, 268] width 34 height 12
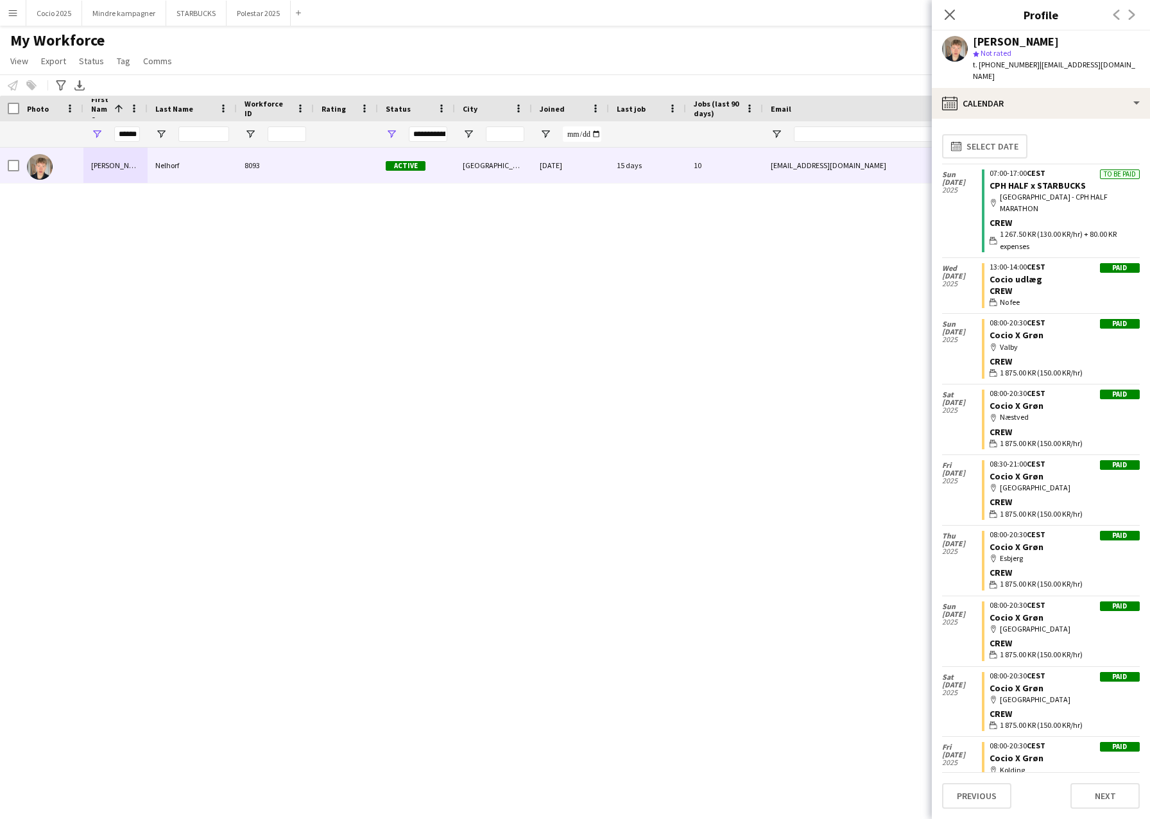
click at [15, 15] on app-icon "Menu" at bounding box center [13, 13] width 10 height 10
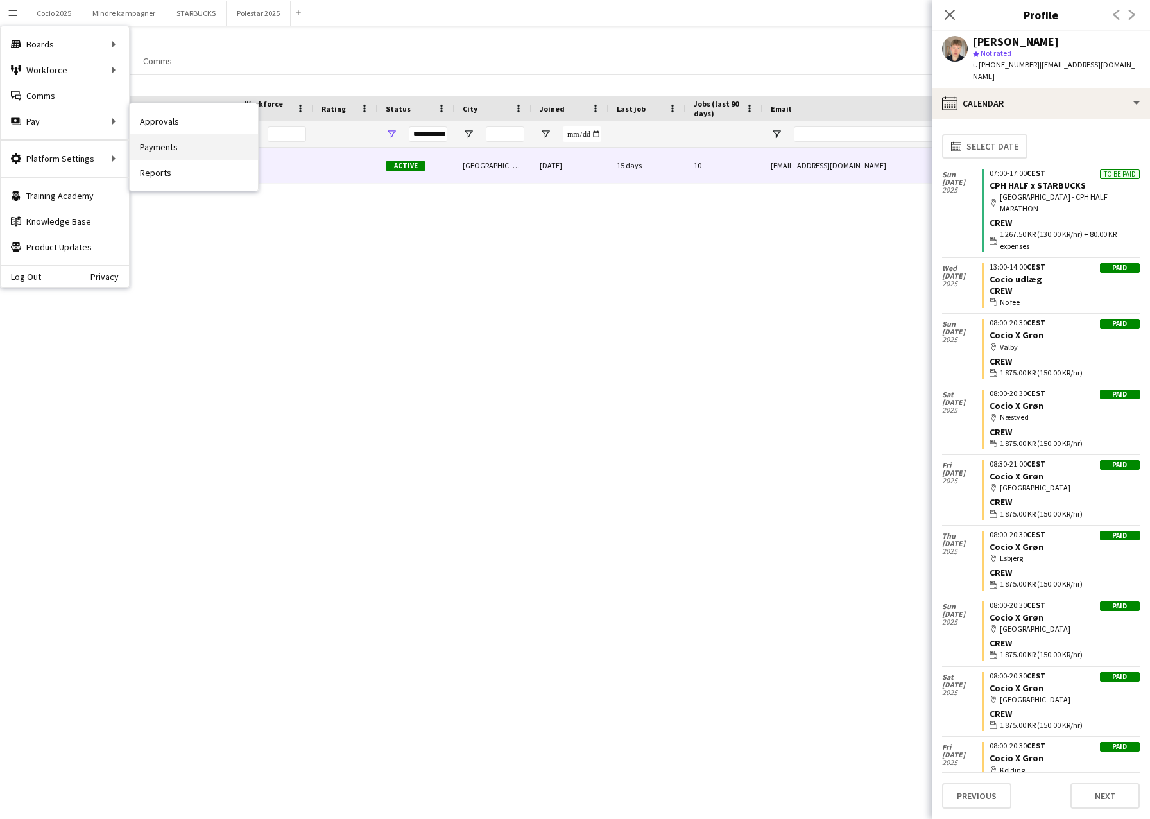
click at [160, 144] on link "Payments" at bounding box center [194, 147] width 128 height 26
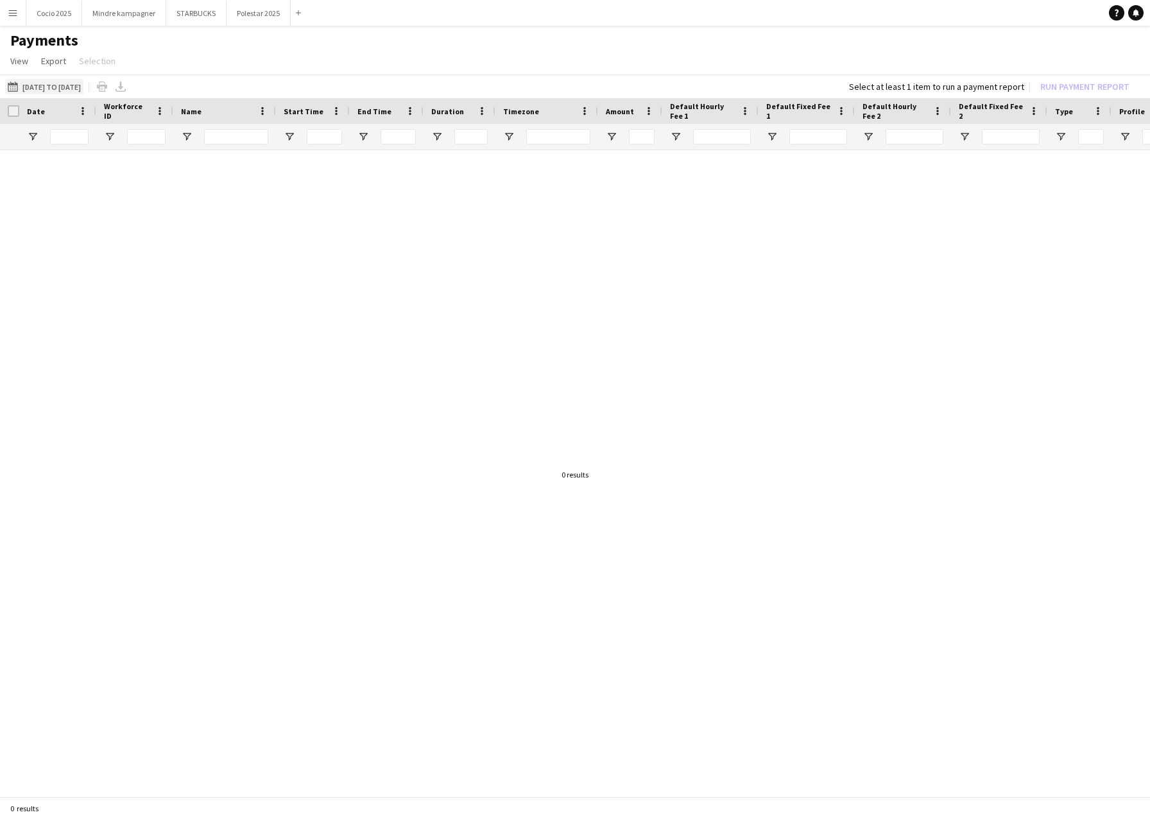
click at [62, 86] on button "[DATE] to [DATE] [DATE] to [DATE]" at bounding box center [44, 86] width 78 height 15
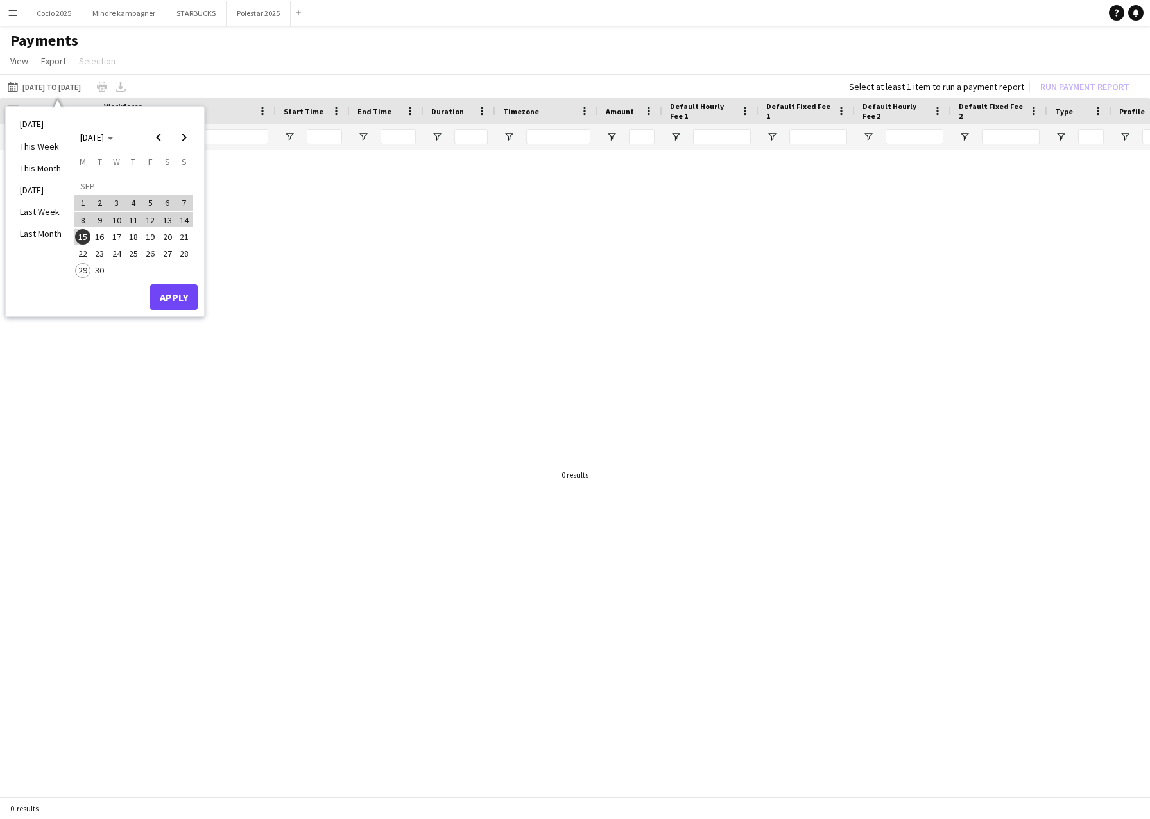
click at [203, 70] on app-page-menu "View Customise view Customise filters Reset Filters Reset View Reset All Export…" at bounding box center [575, 62] width 1150 height 24
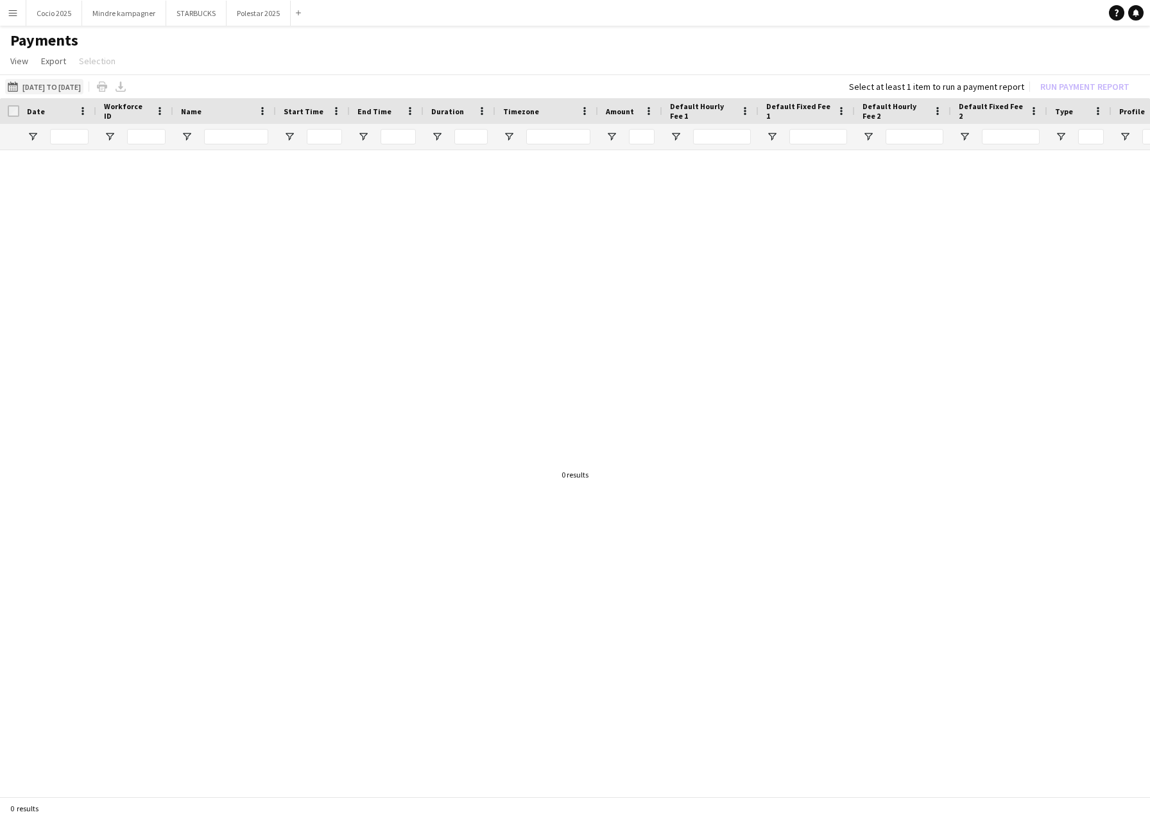
click at [33, 89] on button "[DATE] to [DATE] [DATE] to [DATE]" at bounding box center [44, 86] width 78 height 15
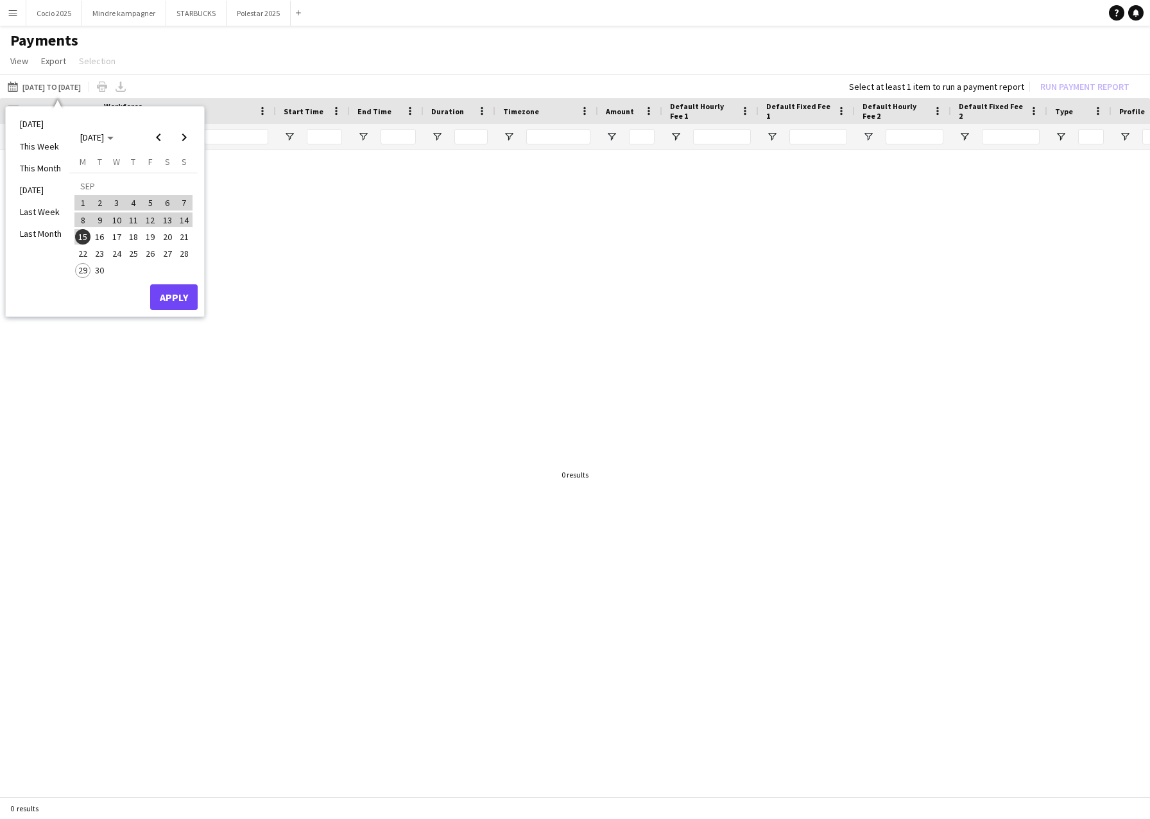
click at [898, 86] on div "Select at least 1 item to run a payment report" at bounding box center [936, 87] width 175 height 12
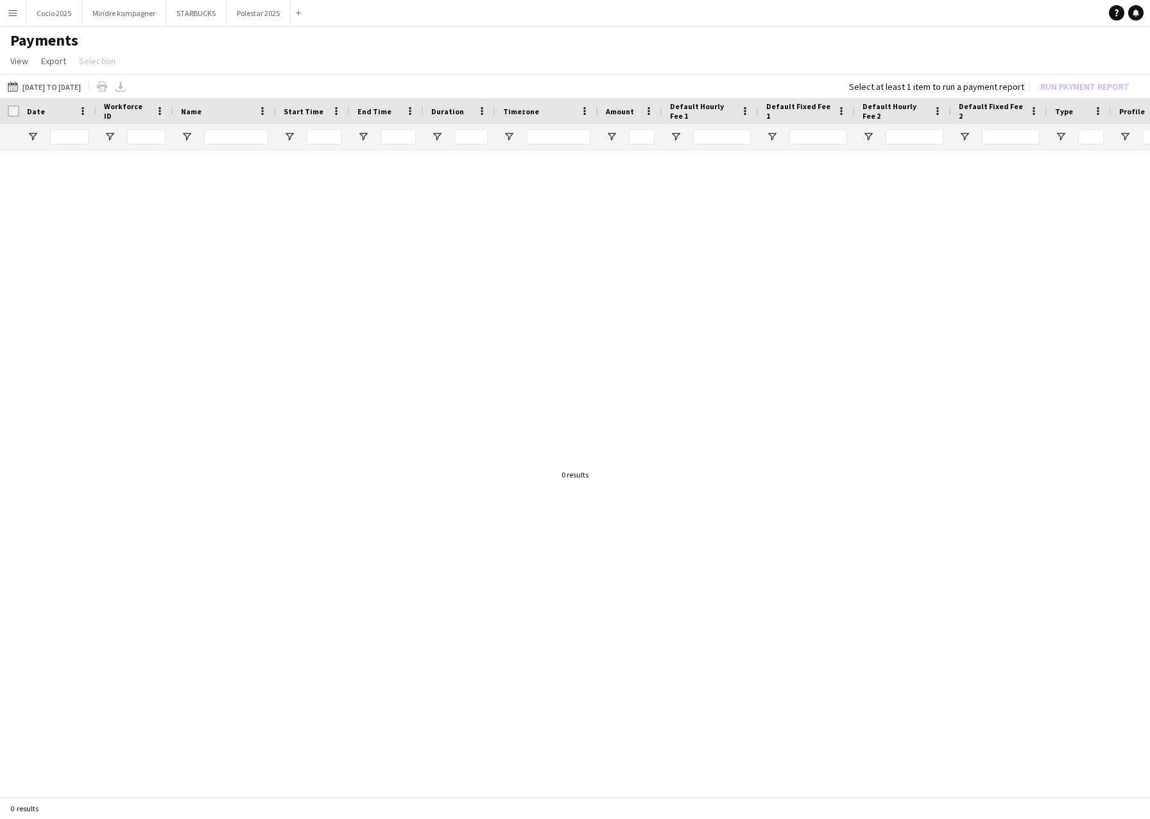
click at [428, 60] on app-page-menu "View Customise view Customise filters Reset Filters Reset View Reset All Export…" at bounding box center [575, 62] width 1150 height 24
click at [24, 60] on span "View" at bounding box center [19, 61] width 18 height 12
click at [22, 60] on span "View" at bounding box center [19, 61] width 18 height 12
click at [223, 64] on app-page-menu "View Customise view Customise filters Reset Filters Reset View Reset All Export…" at bounding box center [575, 62] width 1150 height 24
click at [75, 86] on button "[DATE] to [DATE] [DATE] to [DATE]" at bounding box center [44, 86] width 78 height 15
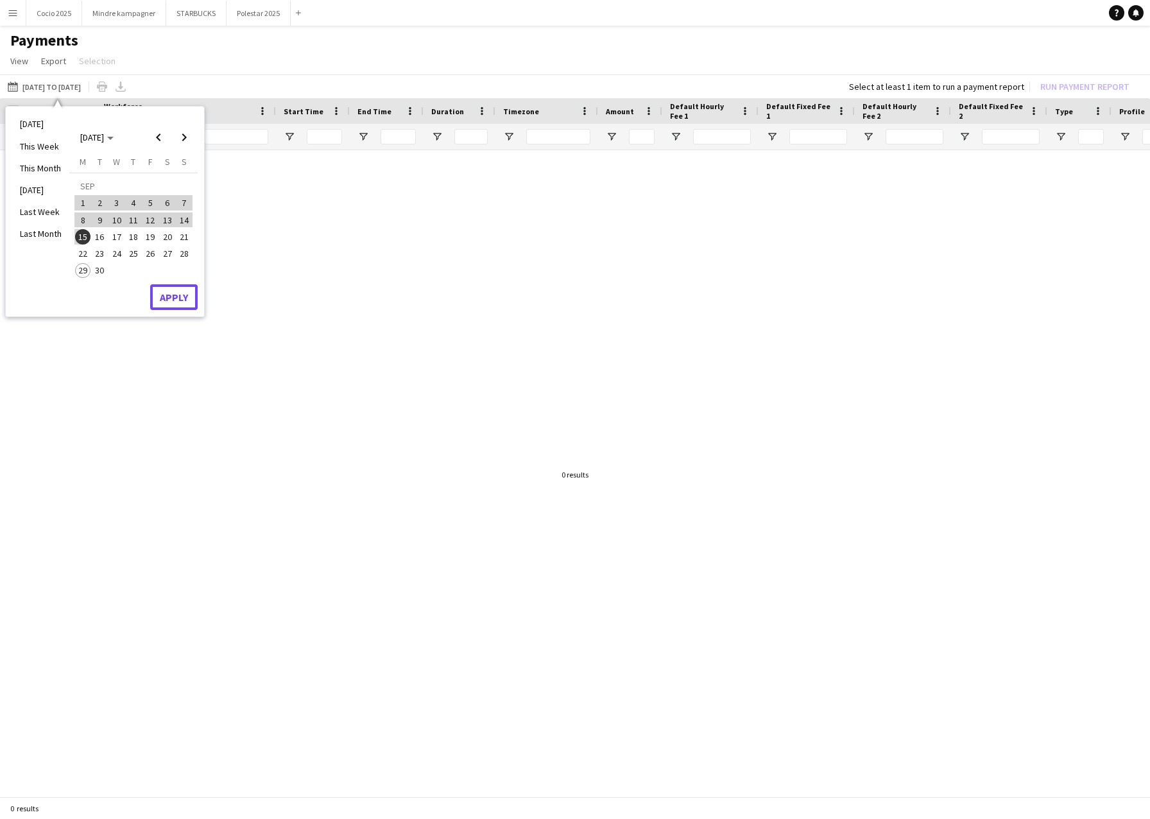
click at [173, 297] on button "Apply" at bounding box center [173, 297] width 47 height 26
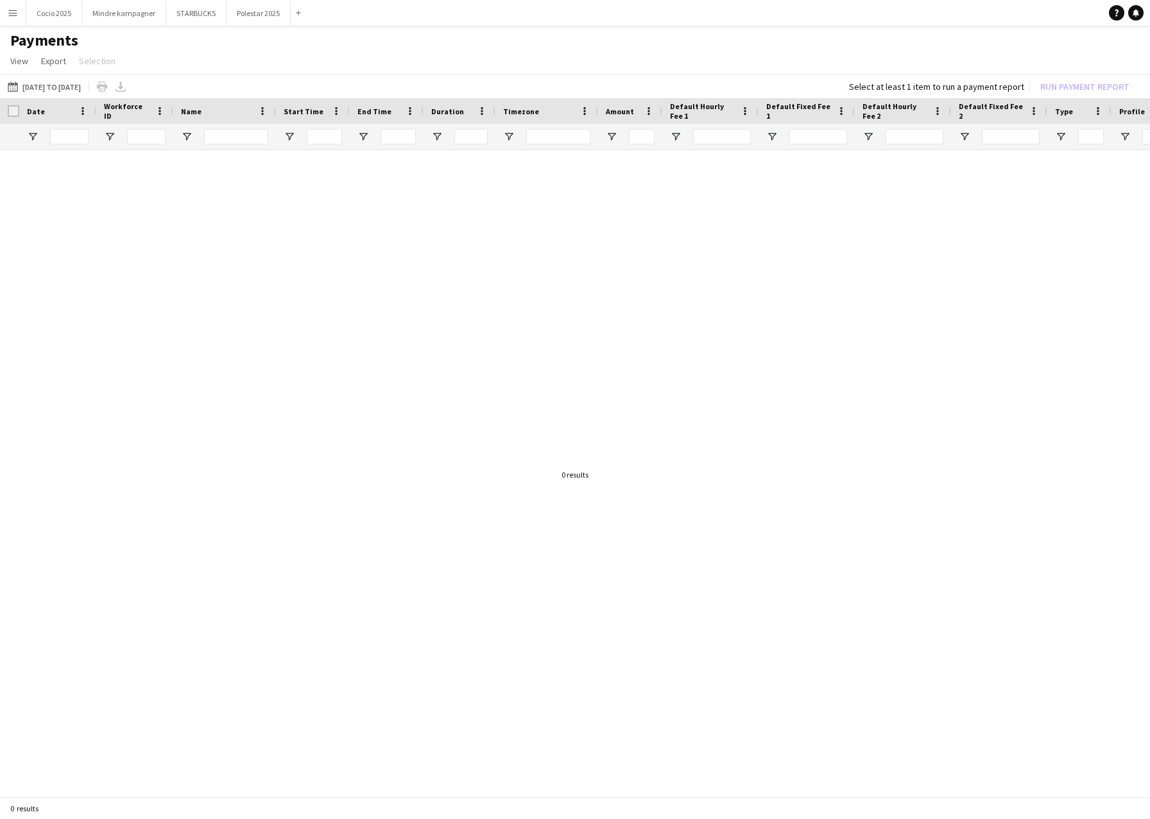
click at [99, 64] on app-page-menu "View Customise view Customise filters Reset Filters Reset View Reset All Export…" at bounding box center [575, 62] width 1150 height 24
click at [179, 58] on app-page-menu "View Customise view Customise filters Reset Filters Reset View Reset All Export…" at bounding box center [575, 62] width 1150 height 24
click at [83, 89] on button "[DATE] to [DATE] [DATE] to [DATE]" at bounding box center [44, 86] width 78 height 15
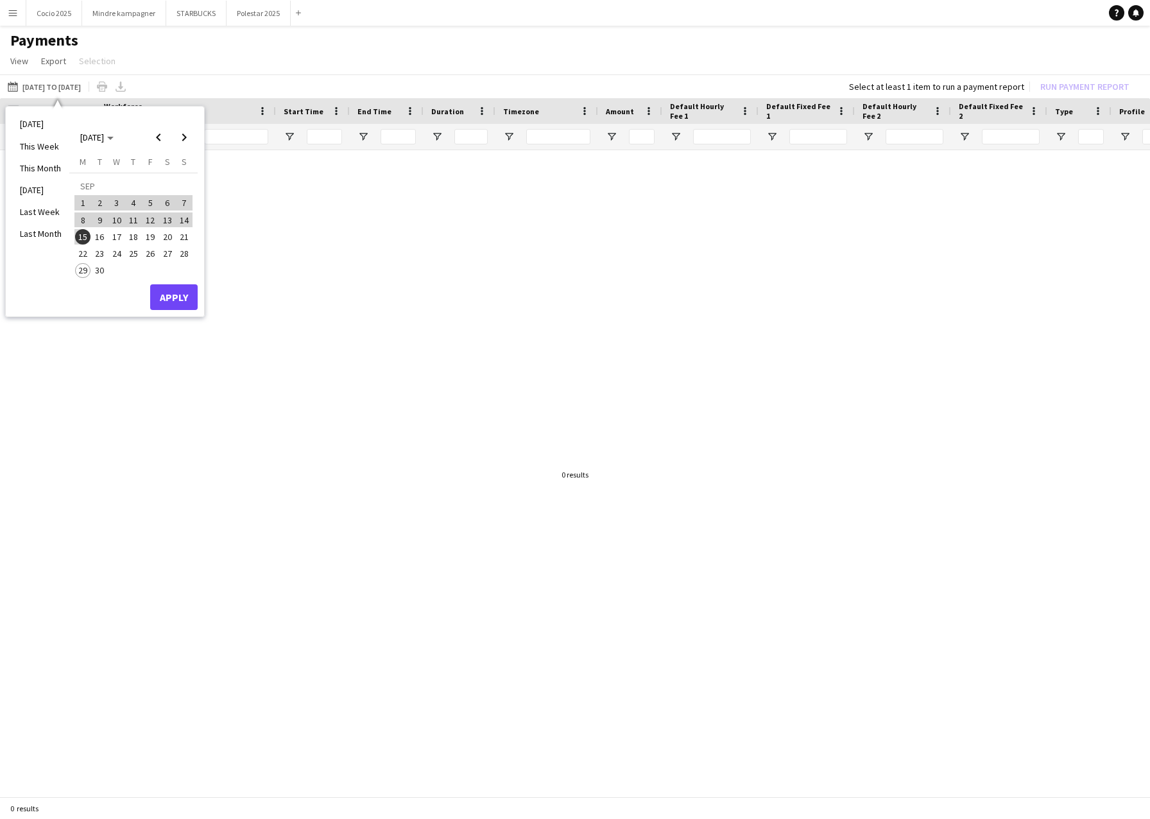
click at [191, 84] on div "[DATE] to [DATE] [DATE] to [DATE] [DATE] This Week This Month [DATE] Last Week …" at bounding box center [575, 86] width 1150 height 24
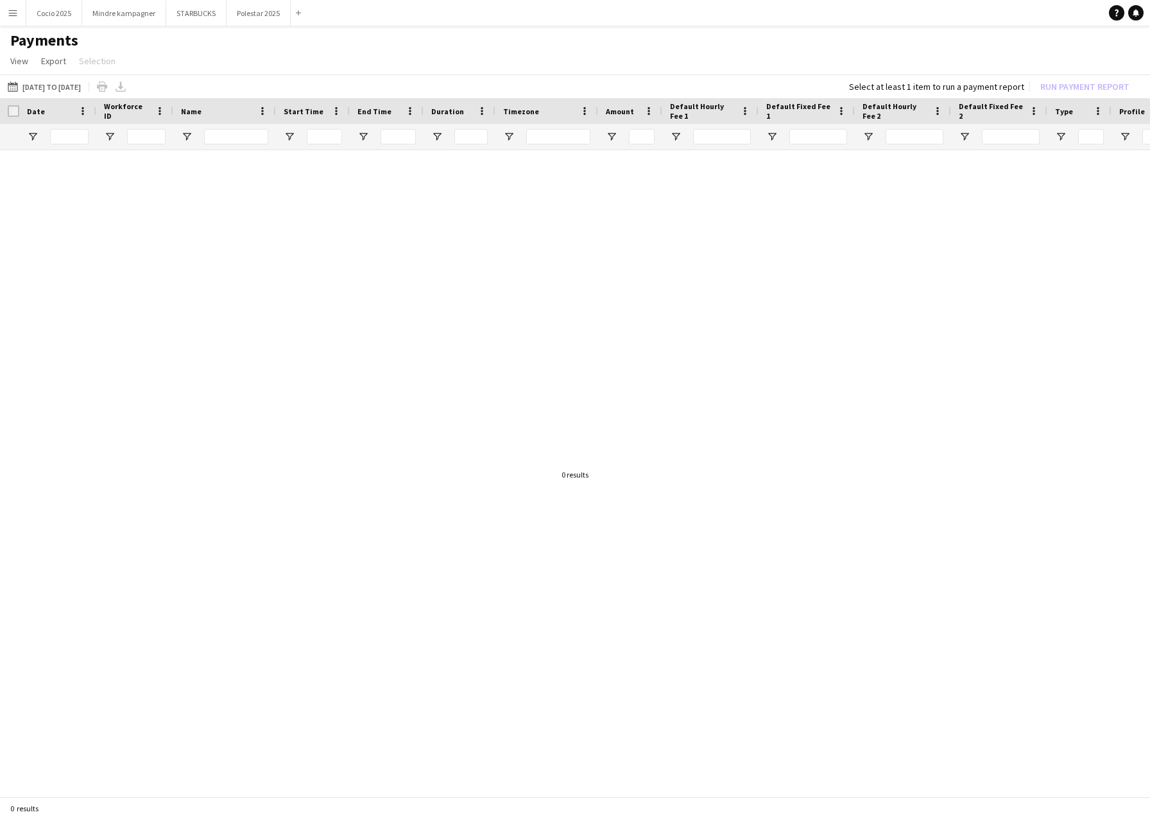
click at [9, 13] on app-icon "Menu" at bounding box center [13, 13] width 10 height 10
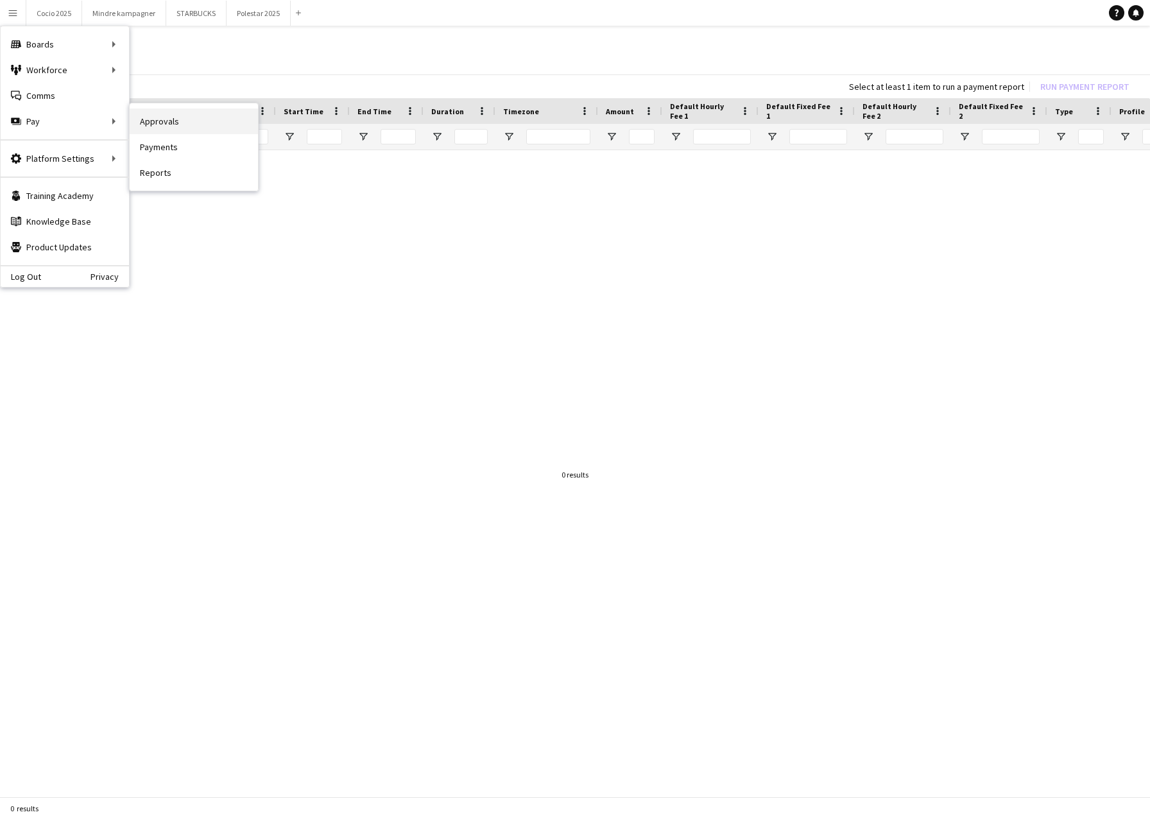
click at [160, 119] on link "Approvals" at bounding box center [194, 121] width 128 height 26
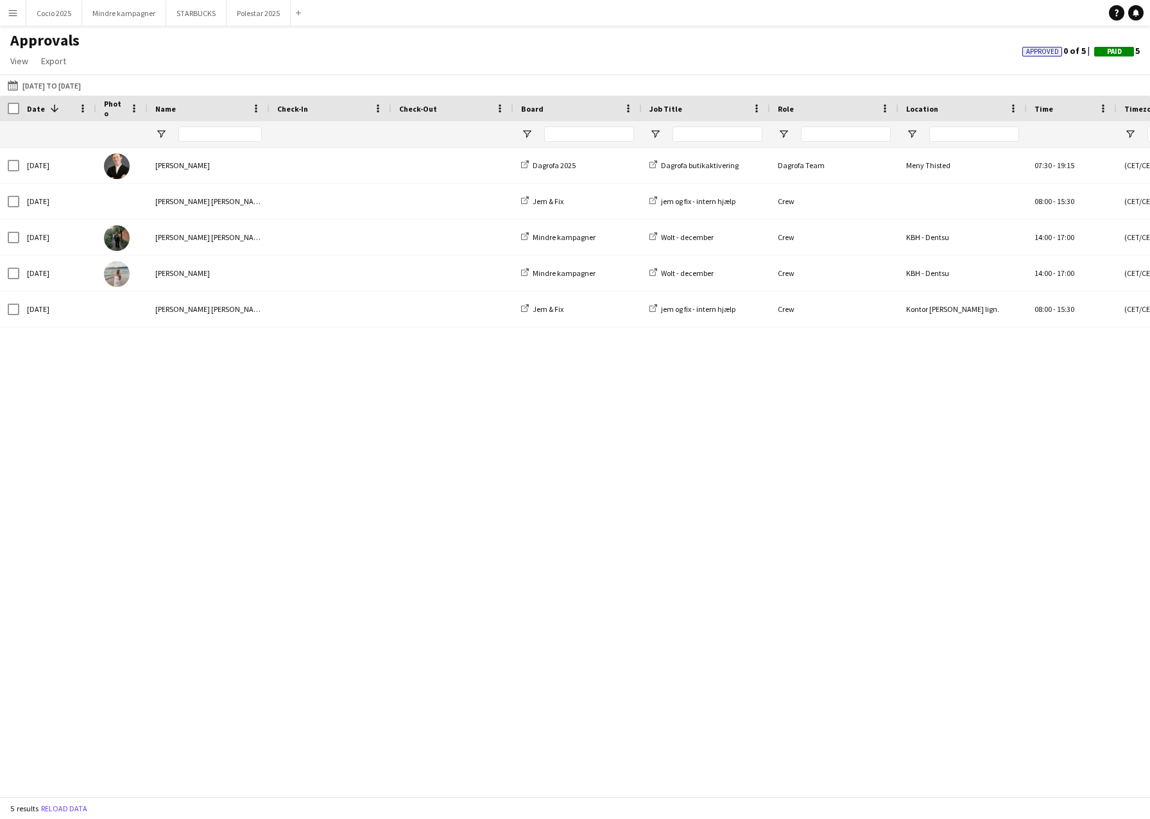
click at [15, 10] on app-icon "Menu" at bounding box center [13, 13] width 10 height 10
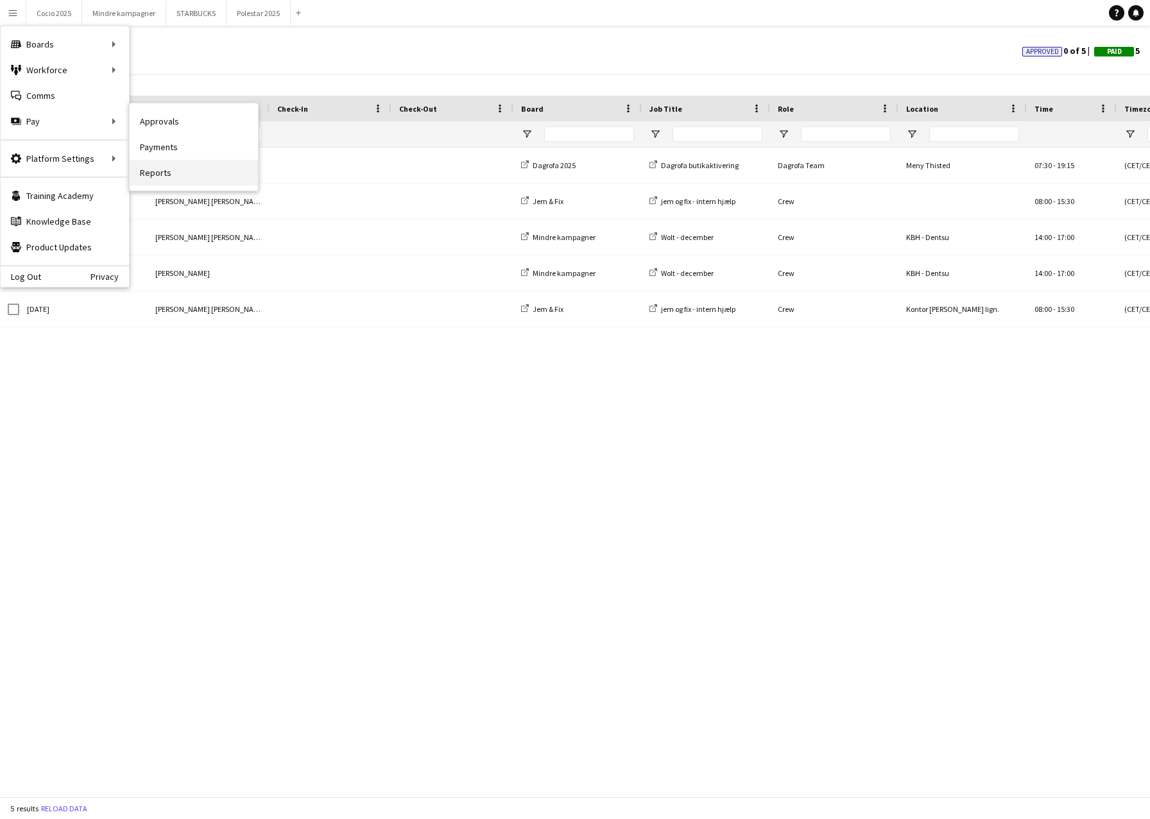
click at [166, 173] on link "Reports" at bounding box center [194, 173] width 128 height 26
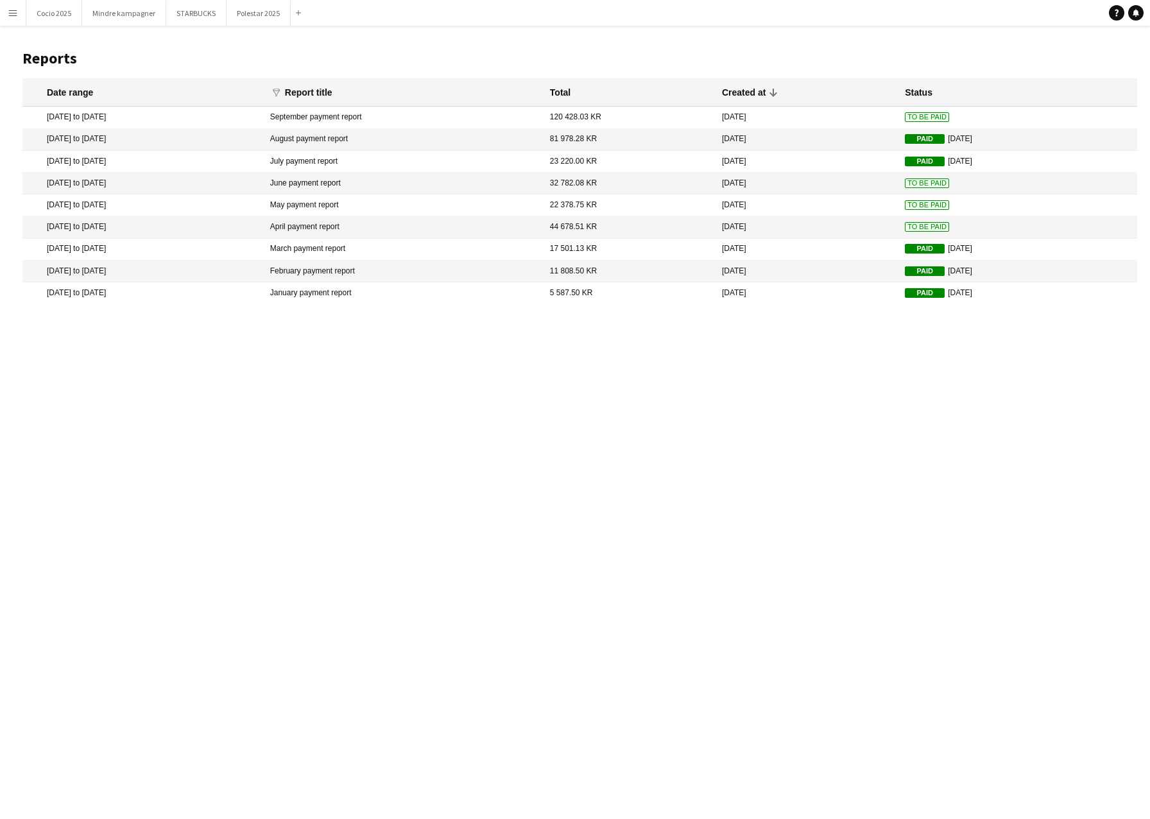
click at [790, 227] on mat-cell "[DATE]" at bounding box center [807, 227] width 183 height 22
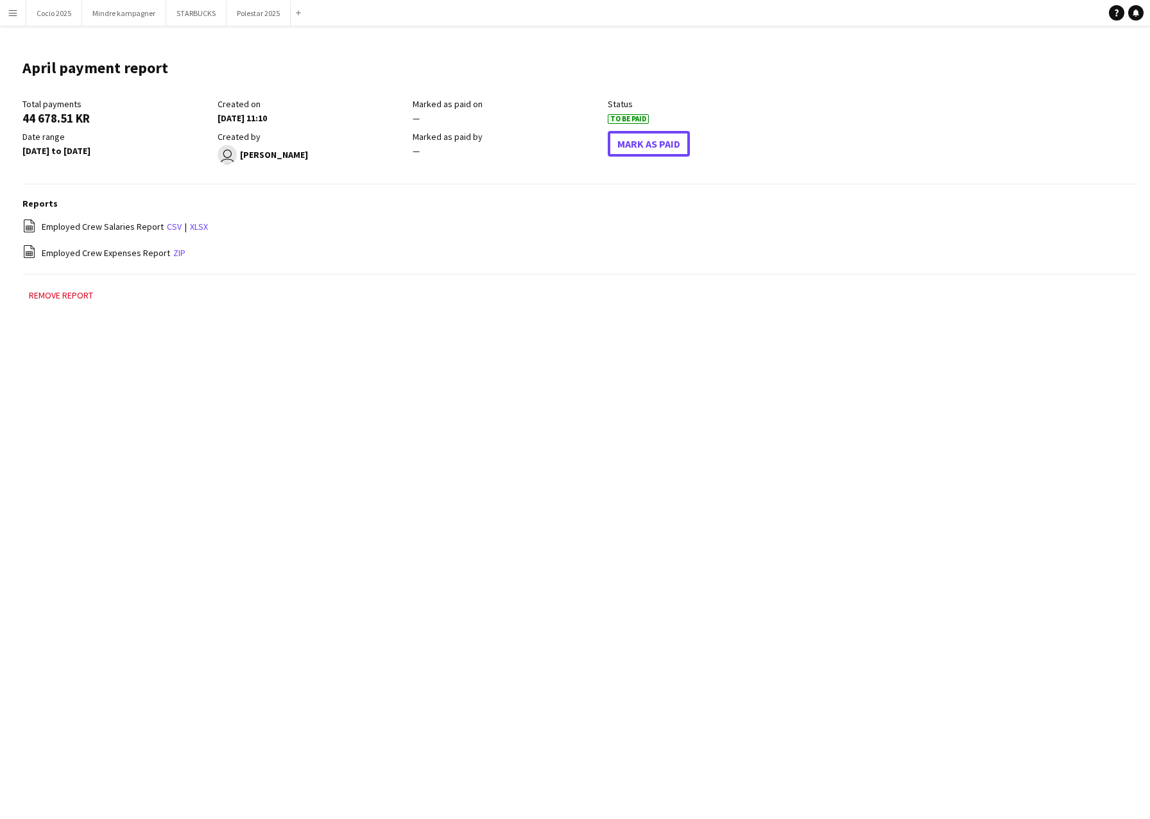
drag, startPoint x: 656, startPoint y: 142, endPoint x: 836, endPoint y: 180, distance: 183.8
click at [657, 142] on button "Mark As Paid" at bounding box center [649, 144] width 82 height 26
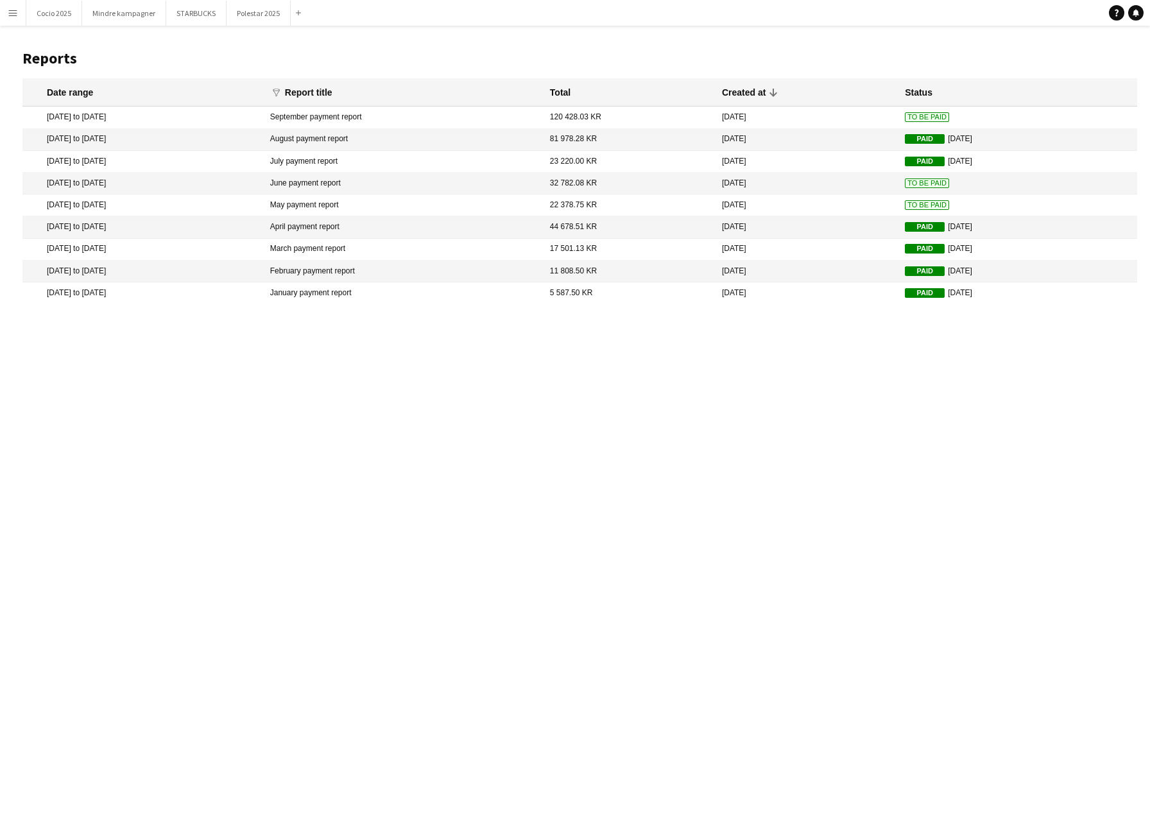
click at [905, 205] on span "To Be Paid" at bounding box center [927, 205] width 44 height 10
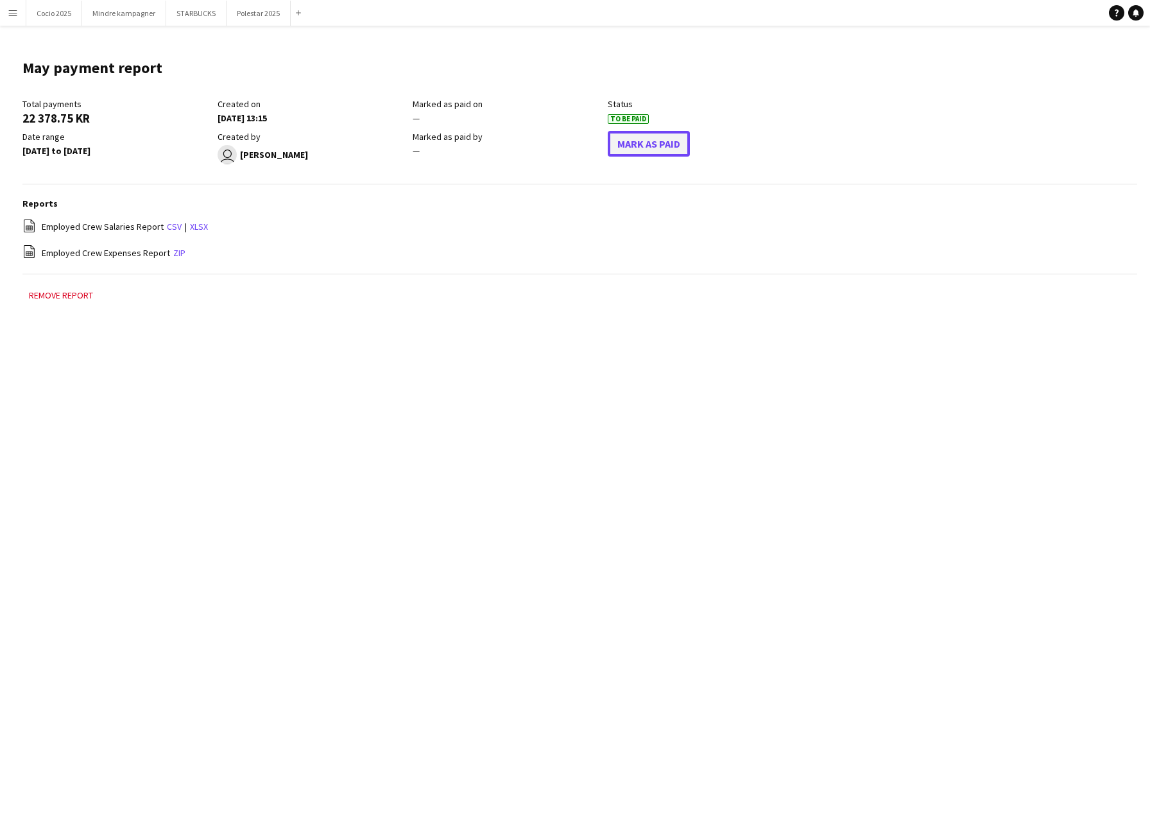
click at [646, 141] on button "Mark As Paid" at bounding box center [649, 144] width 82 height 26
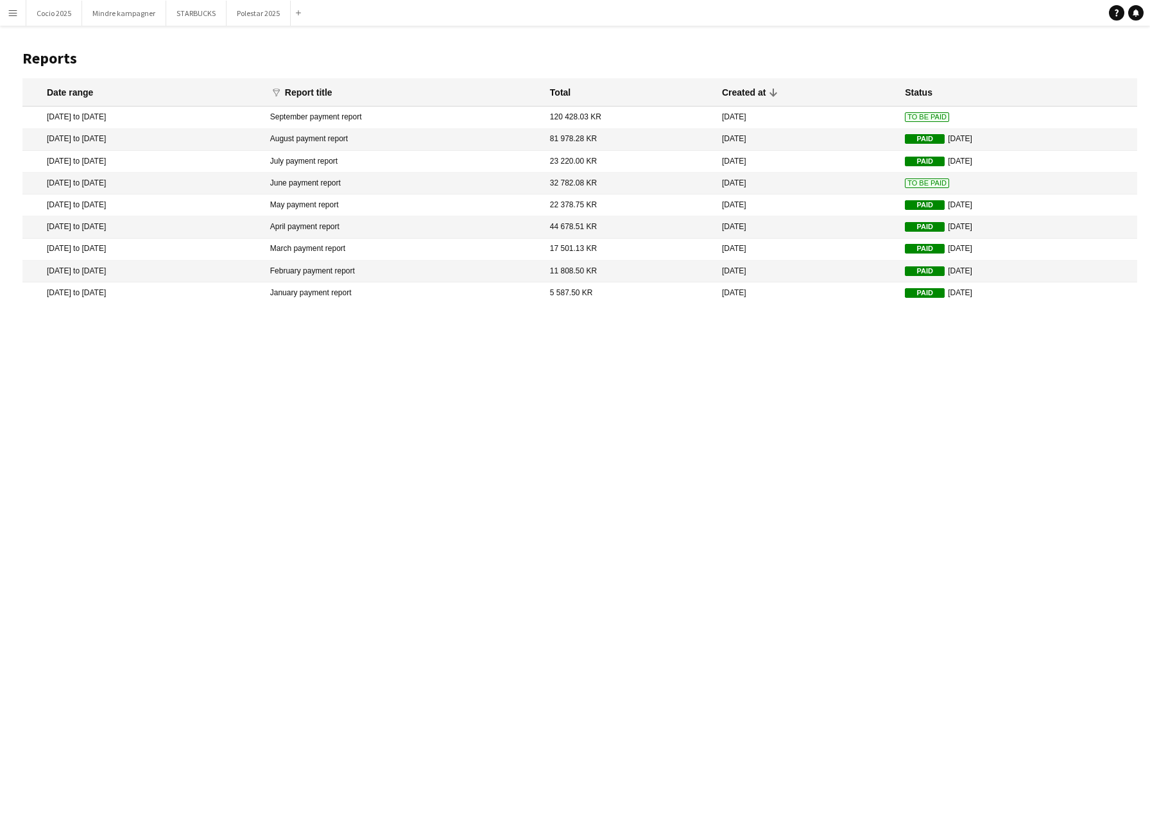
click at [905, 187] on span "To Be Paid" at bounding box center [927, 183] width 44 height 10
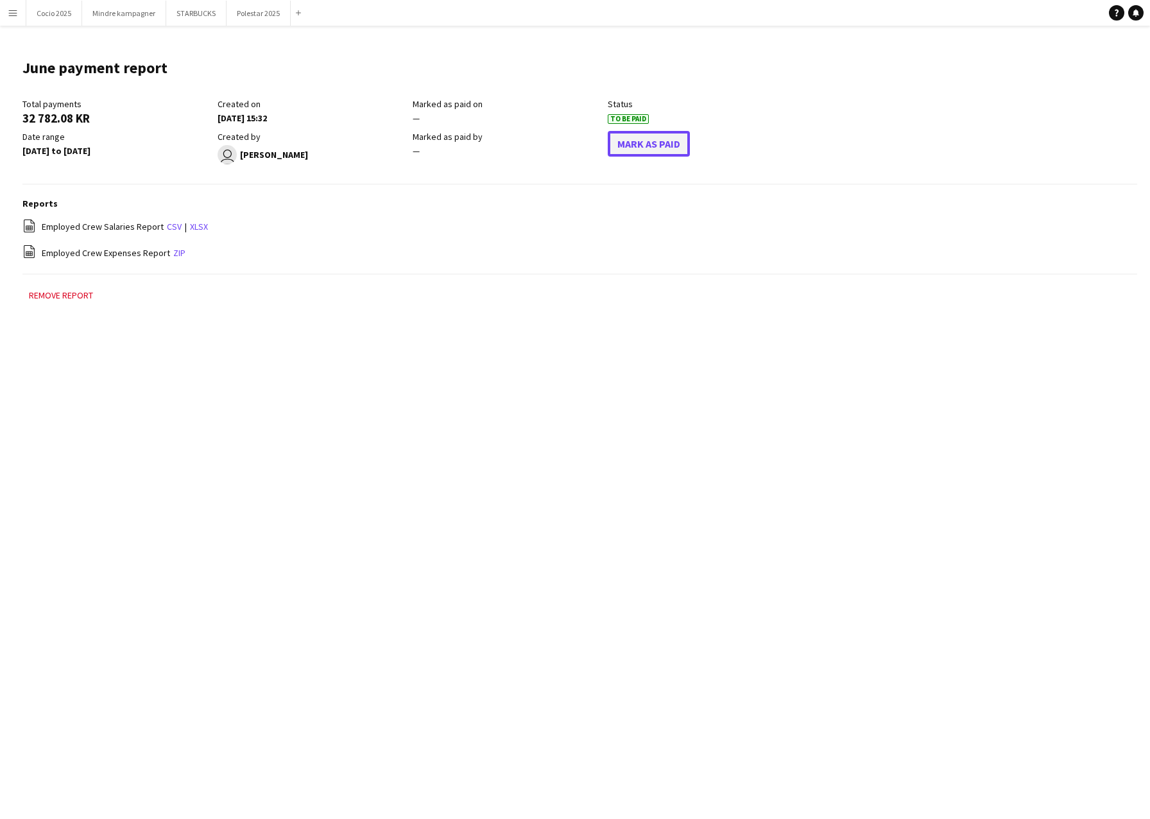
click at [666, 150] on button "Mark As Paid" at bounding box center [649, 144] width 82 height 26
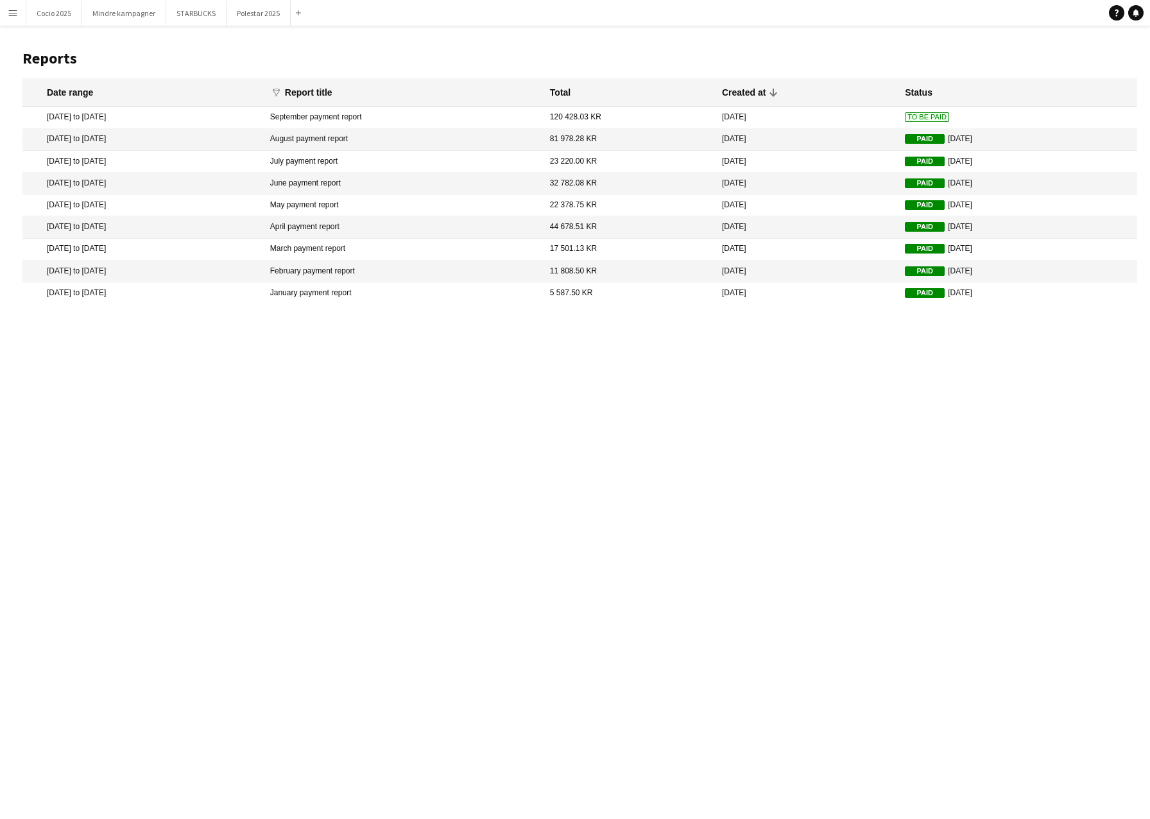
click at [905, 115] on span "To Be Paid" at bounding box center [927, 117] width 44 height 10
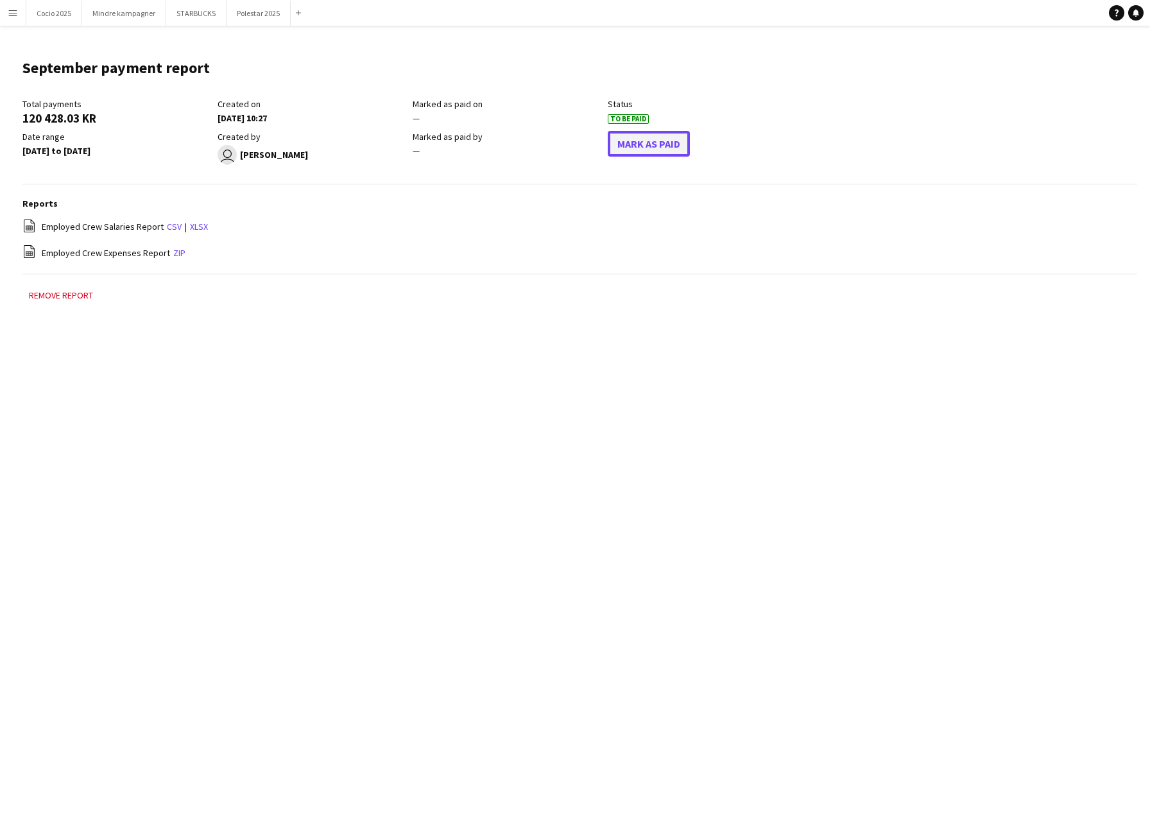
click at [651, 140] on button "Mark As Paid" at bounding box center [649, 144] width 82 height 26
